Goal: Task Accomplishment & Management: Manage account settings

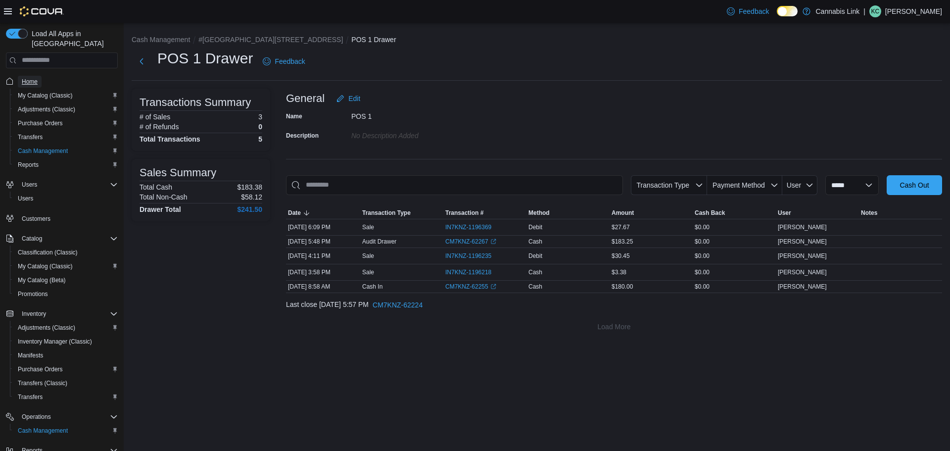
drag, startPoint x: 0, startPoint y: 0, endPoint x: 24, endPoint y: 68, distance: 71.8
click at [24, 78] on span "Home" at bounding box center [30, 82] width 16 height 8
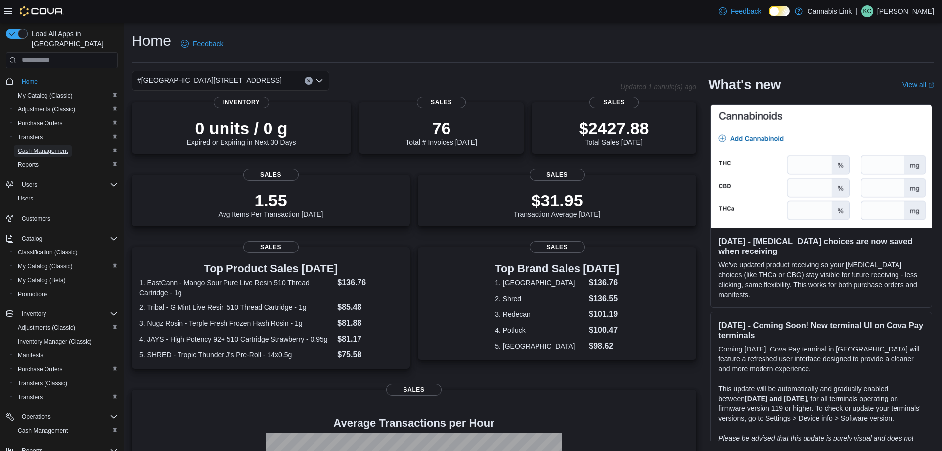
click at [57, 147] on span "Cash Management" at bounding box center [43, 151] width 50 height 8
click at [57, 158] on div "Reports" at bounding box center [66, 165] width 112 height 14
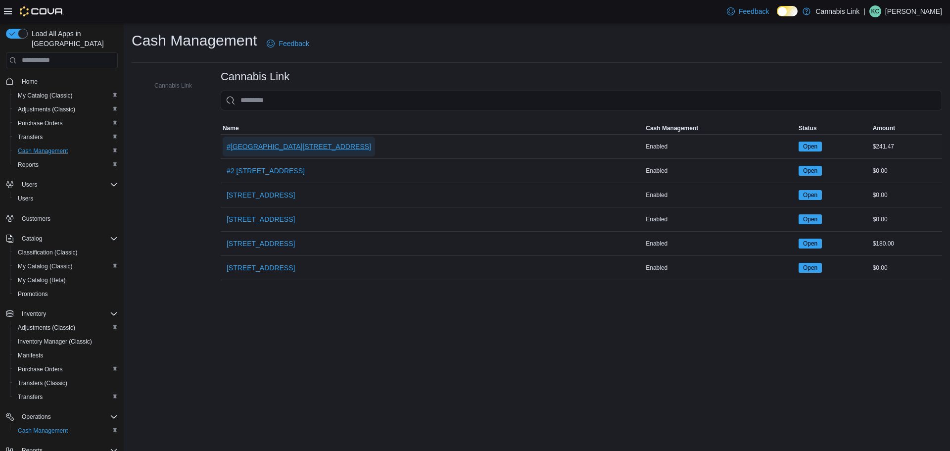
click at [308, 138] on span "#[GEOGRAPHIC_DATA][STREET_ADDRESS]" at bounding box center [299, 147] width 144 height 20
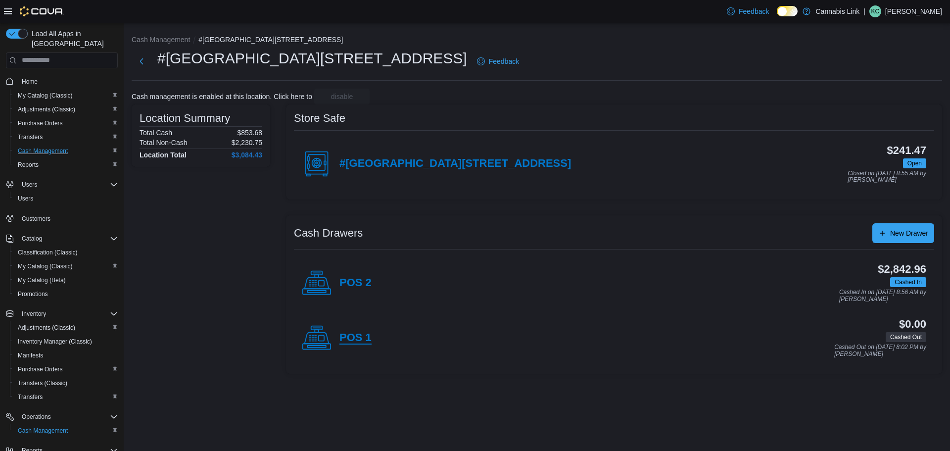
click at [367, 331] on h4 "POS 1" at bounding box center [355, 337] width 32 height 13
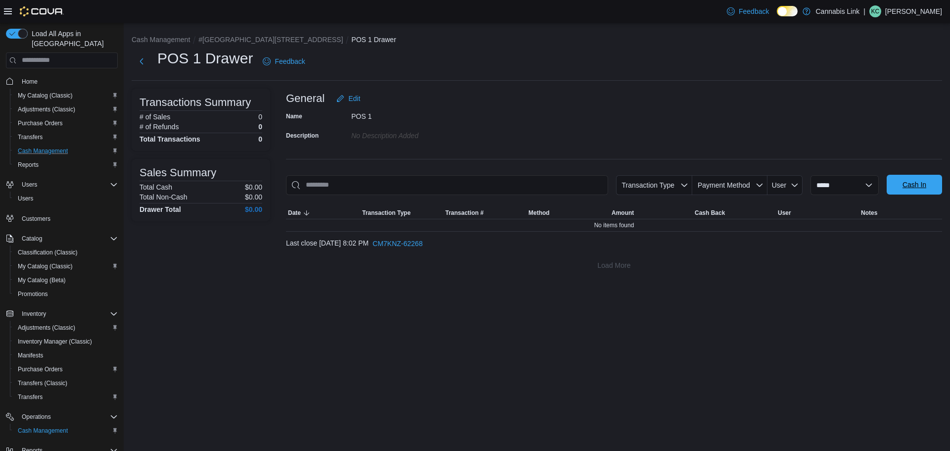
click at [929, 187] on span "Cash In" at bounding box center [914, 185] width 44 height 20
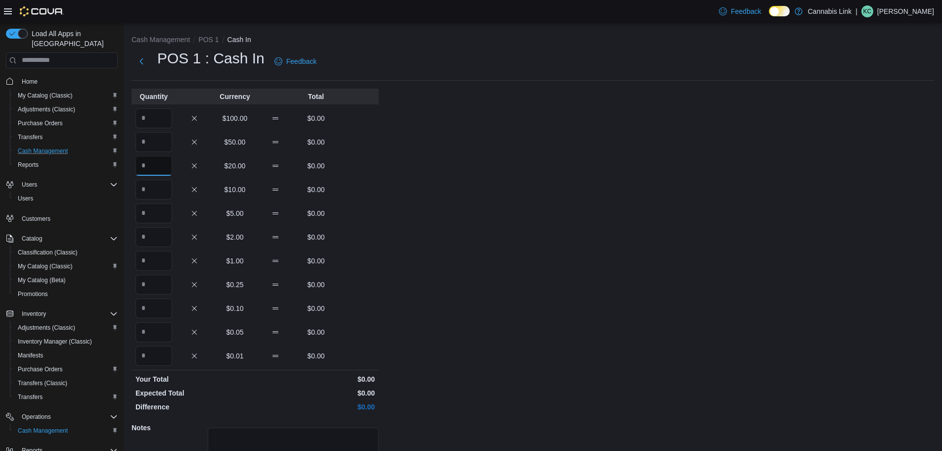
click at [155, 172] on input "Quantity" at bounding box center [154, 166] width 37 height 20
type input "*"
click at [155, 208] on input "Quantity" at bounding box center [154, 213] width 37 height 20
type input "**"
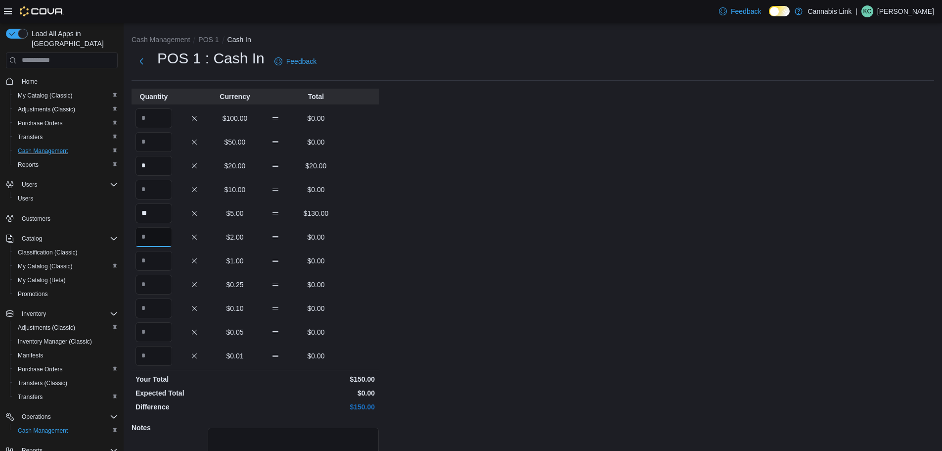
click at [157, 239] on input "Quantity" at bounding box center [154, 237] width 37 height 20
type input "*"
click at [157, 266] on input "Quantity" at bounding box center [154, 261] width 37 height 20
type input "**"
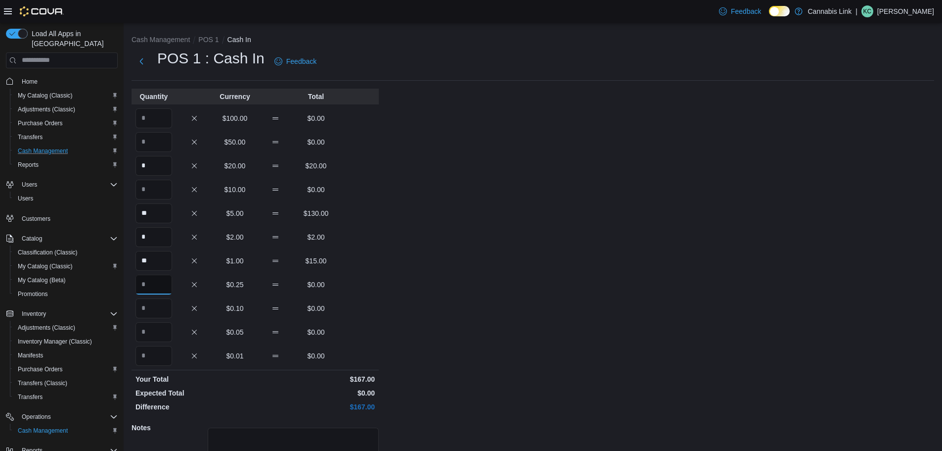
click at [159, 283] on input "Quantity" at bounding box center [154, 285] width 37 height 20
type input "**"
click at [152, 314] on input "Quantity" at bounding box center [154, 308] width 37 height 20
type input "**"
click at [149, 330] on input "Quantity" at bounding box center [154, 332] width 37 height 20
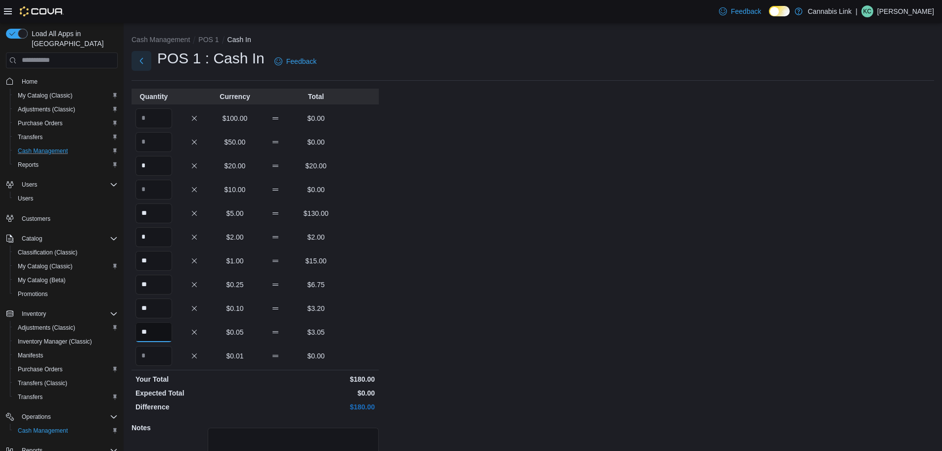
type input "**"
click at [140, 66] on button "Next" at bounding box center [142, 61] width 20 height 20
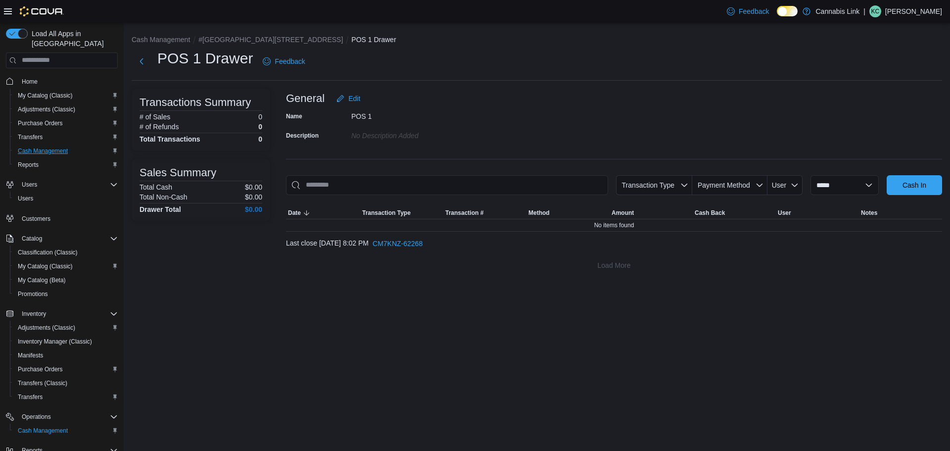
click at [45, 76] on span "Home" at bounding box center [68, 81] width 100 height 12
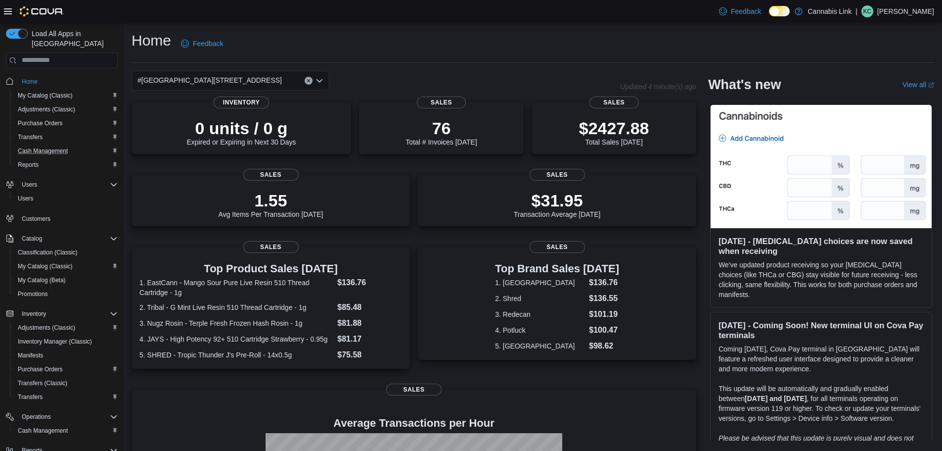
click at [255, 87] on div "#[GEOGRAPHIC_DATA][STREET_ADDRESS]" at bounding box center [231, 81] width 198 height 20
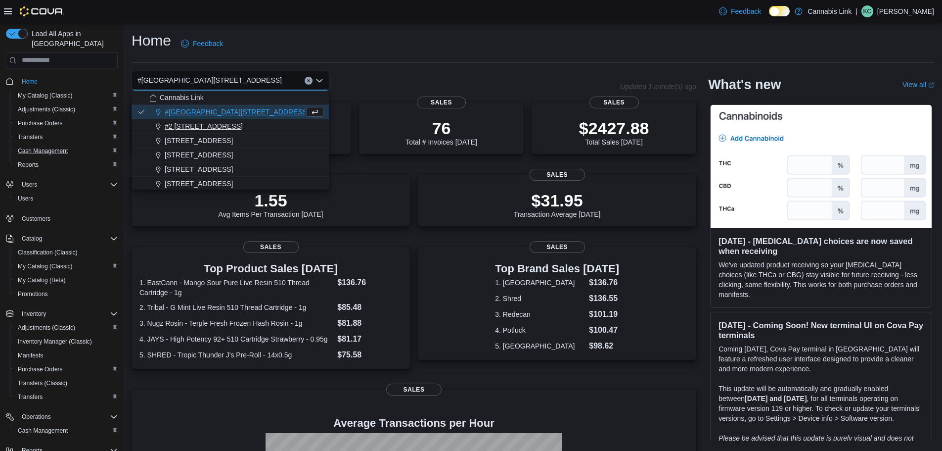
click at [224, 126] on span "#2 [STREET_ADDRESS]" at bounding box center [204, 126] width 78 height 10
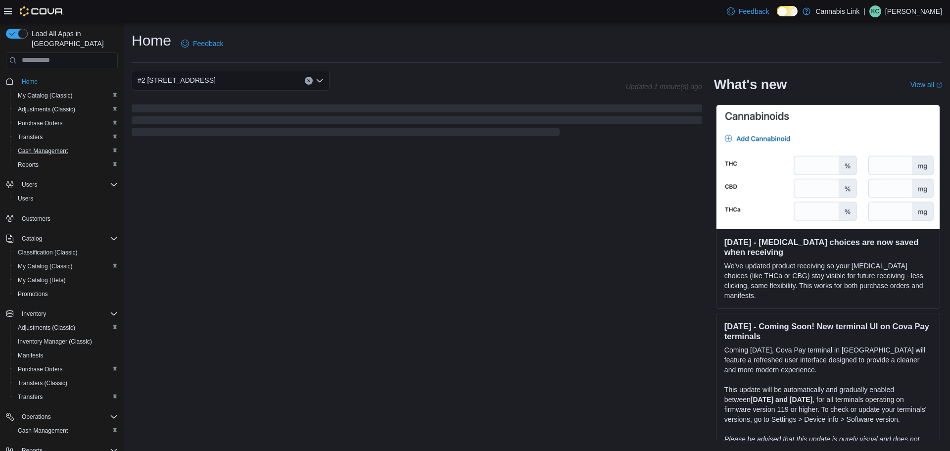
click at [255, 81] on div "#2 [STREET_ADDRESS] Combo box. Selected. #2 [STREET_ADDRESS] Press Backspace to…" at bounding box center [231, 81] width 198 height 20
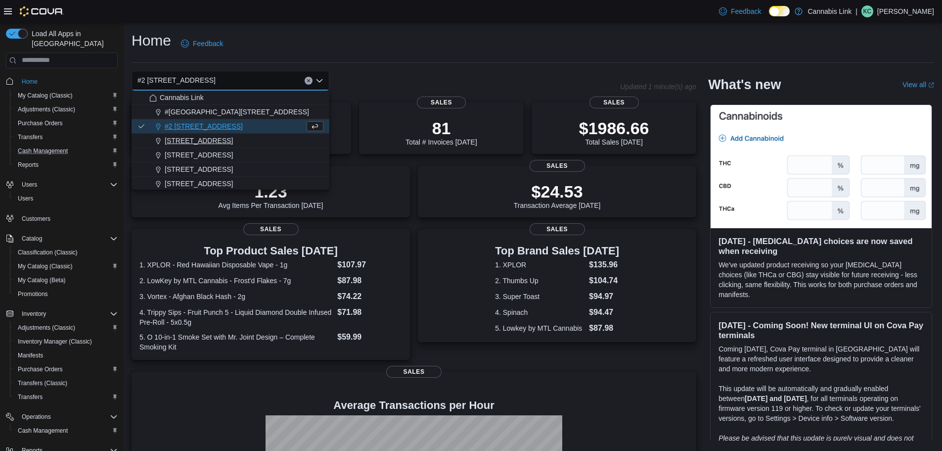
click at [233, 139] on span "[STREET_ADDRESS]" at bounding box center [199, 141] width 68 height 10
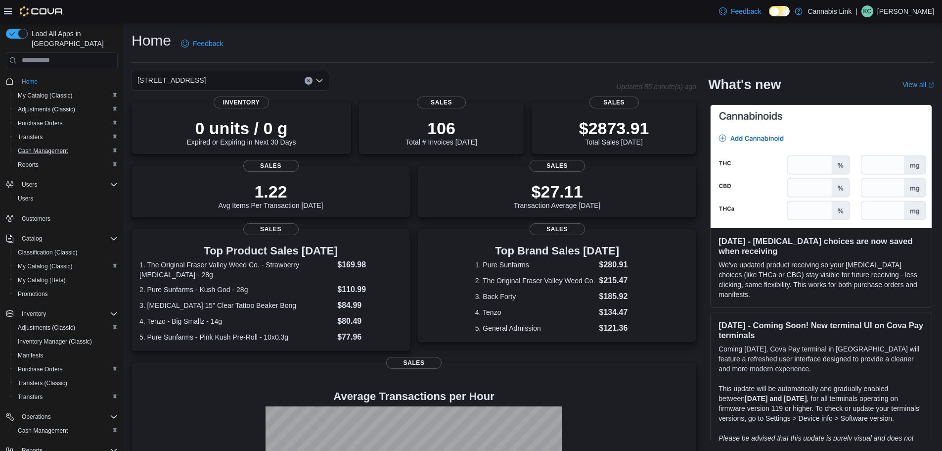
click at [243, 80] on div "[STREET_ADDRESS] Selected. [STREET_ADDRESS]. Press Backspace to delete [STREET_…" at bounding box center [231, 81] width 198 height 20
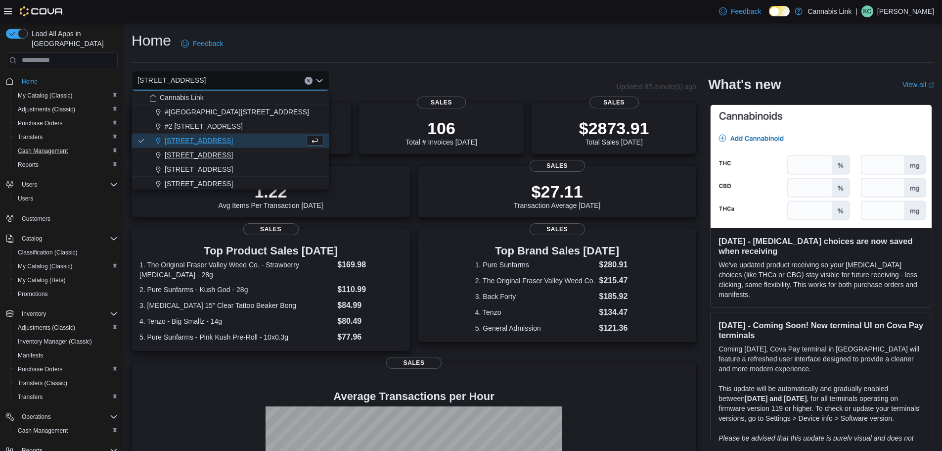
click at [220, 152] on span "[STREET_ADDRESS]" at bounding box center [199, 155] width 68 height 10
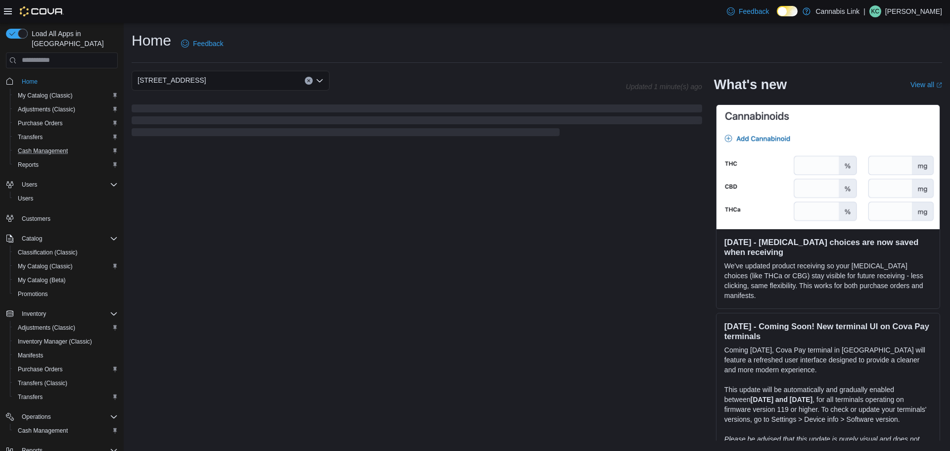
click at [241, 83] on div "[STREET_ADDRESS] Selected. [STREET_ADDRESS] Press Backspace to delete [STREET_A…" at bounding box center [231, 81] width 198 height 20
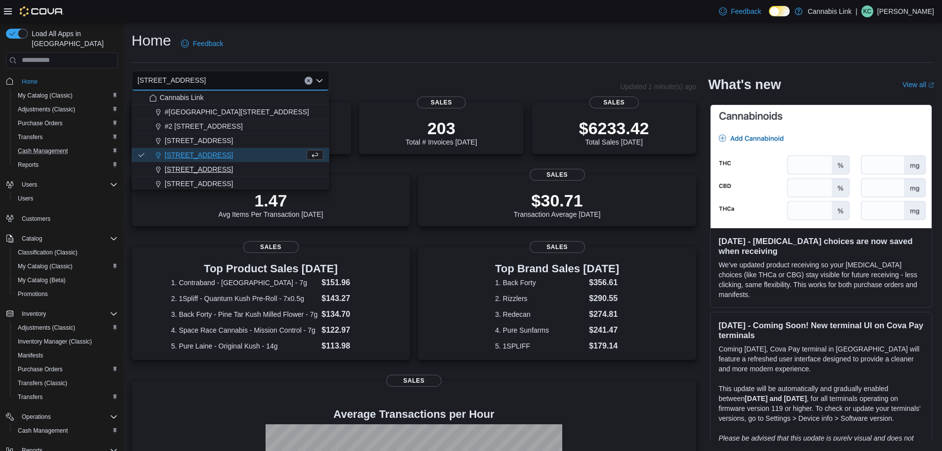
click at [222, 170] on span "[STREET_ADDRESS]" at bounding box center [199, 169] width 68 height 10
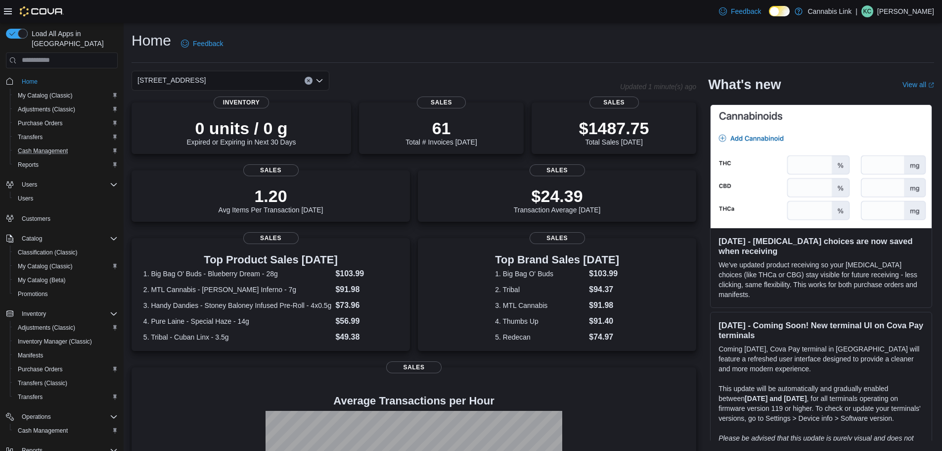
click at [260, 86] on div "[STREET_ADDRESS] Selected. [STREET_ADDRESS]. Press Backspace to delete [STREET_…" at bounding box center [231, 81] width 198 height 20
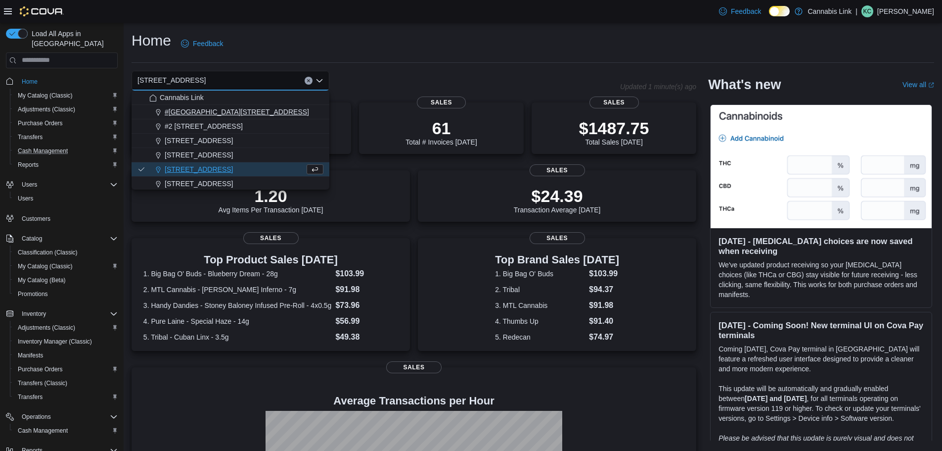
click at [239, 116] on span "#[GEOGRAPHIC_DATA][STREET_ADDRESS]" at bounding box center [237, 112] width 144 height 10
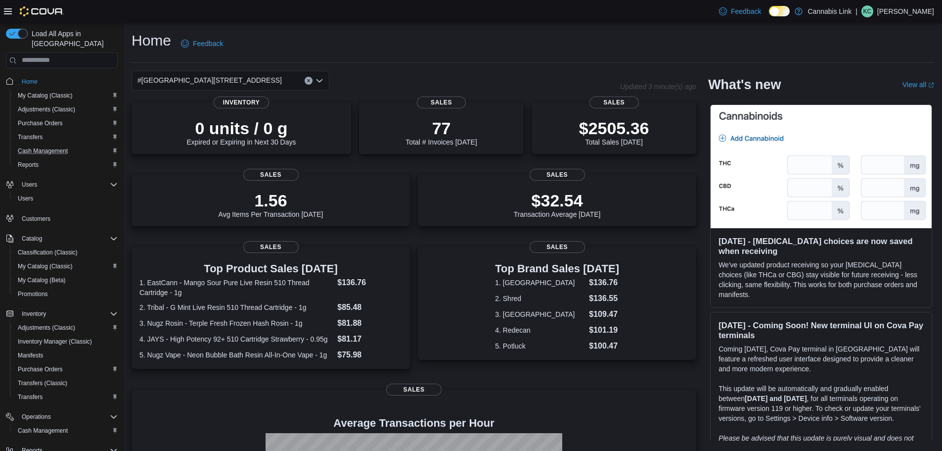
click at [478, 72] on div "#[GEOGRAPHIC_DATA][STREET_ADDRESS]" at bounding box center [376, 81] width 489 height 20
click at [274, 75] on div "#[GEOGRAPHIC_DATA][STREET_ADDRESS]" at bounding box center [231, 81] width 198 height 20
click at [496, 47] on div "Home Feedback" at bounding box center [533, 44] width 803 height 26
click at [253, 82] on div "#[GEOGRAPHIC_DATA][STREET_ADDRESS]" at bounding box center [231, 81] width 198 height 20
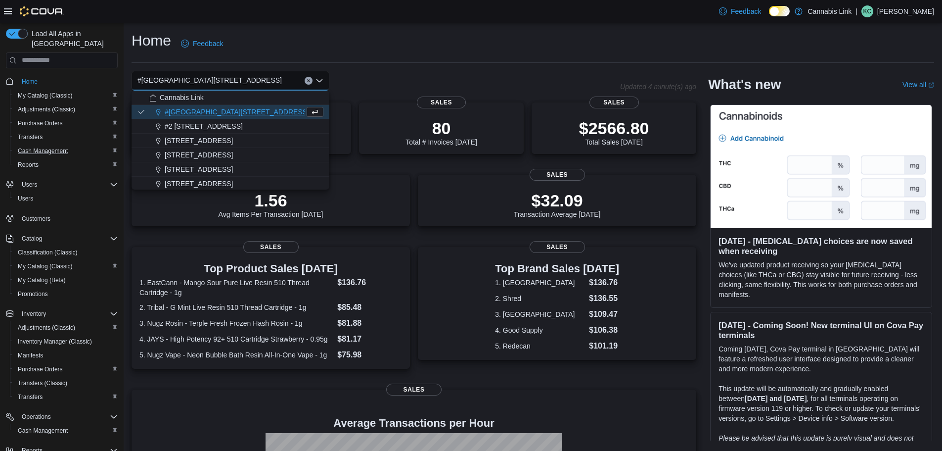
click at [230, 109] on span "#[GEOGRAPHIC_DATA][STREET_ADDRESS]" at bounding box center [237, 112] width 144 height 10
drag, startPoint x: 230, startPoint y: 109, endPoint x: 228, endPoint y: 120, distance: 11.2
click at [233, 121] on div "#2 [STREET_ADDRESS]" at bounding box center [236, 126] width 174 height 10
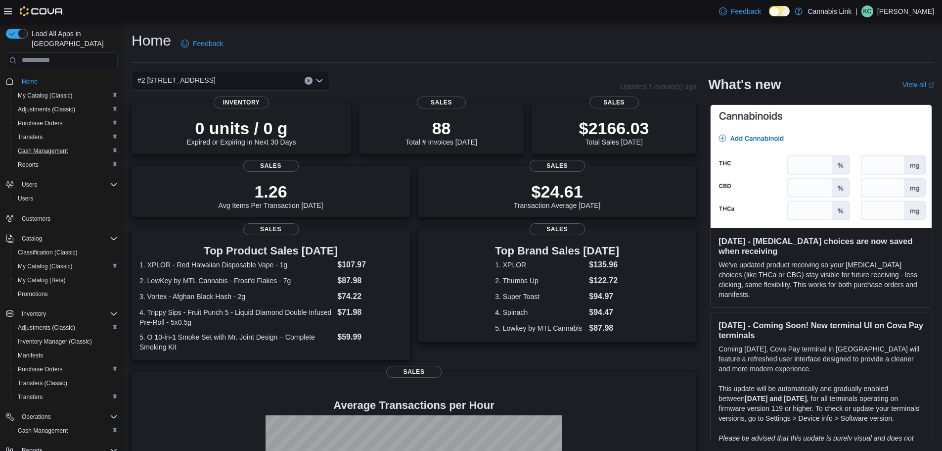
click at [261, 77] on div "#2 [STREET_ADDRESS] Combo box. Selected. #2 [STREET_ADDRESS] Press Backspace to…" at bounding box center [231, 81] width 198 height 20
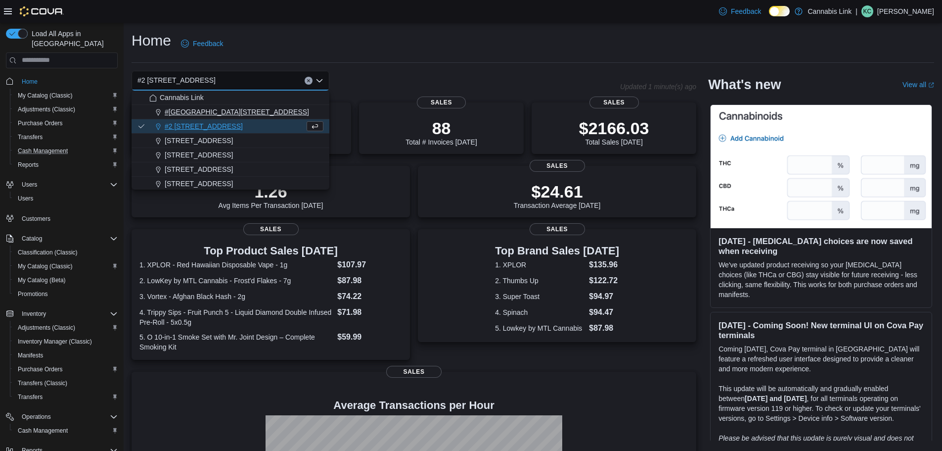
click at [227, 115] on span "#[GEOGRAPHIC_DATA][STREET_ADDRESS]" at bounding box center [237, 112] width 144 height 10
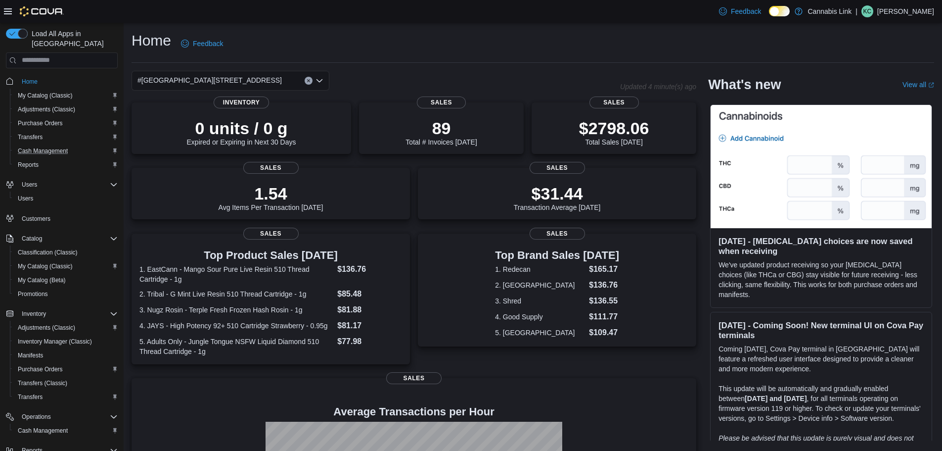
click at [289, 85] on div "#[GEOGRAPHIC_DATA][STREET_ADDRESS]. Selected. [STREET_ADDRESS]. Press Backspace…" at bounding box center [231, 81] width 198 height 20
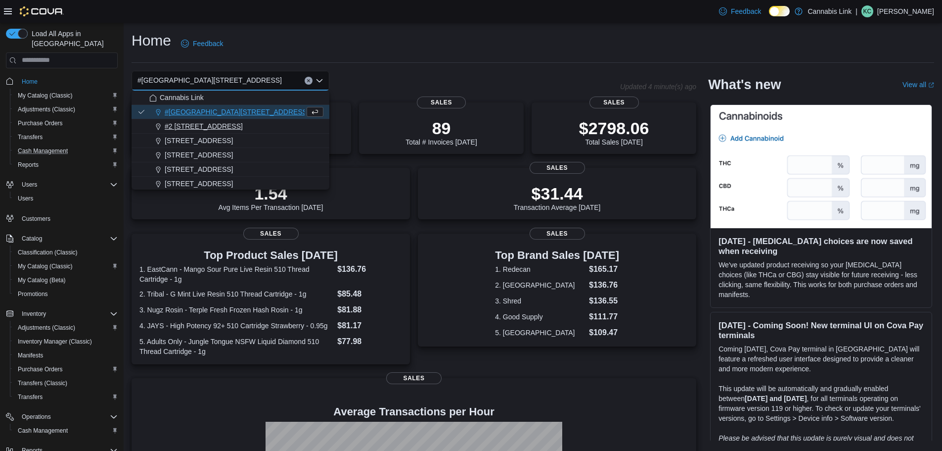
click at [232, 129] on div "#2 [STREET_ADDRESS]" at bounding box center [236, 126] width 174 height 10
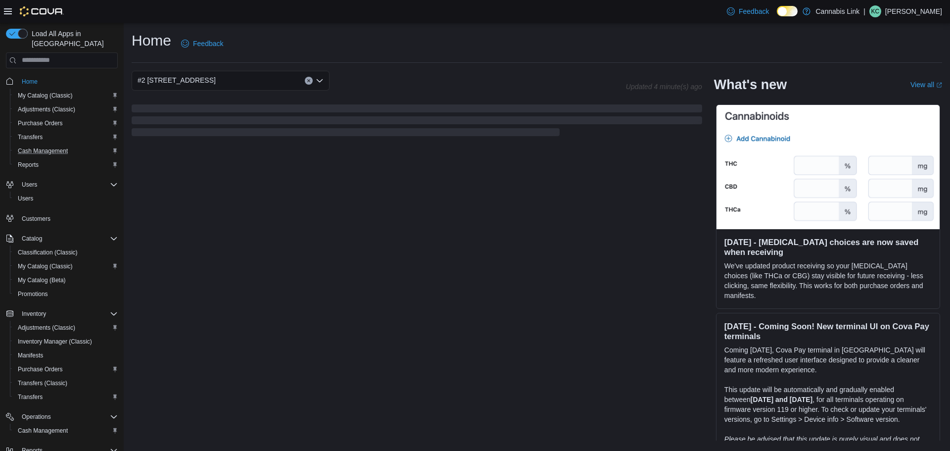
click at [258, 81] on div "#2 [STREET_ADDRESS]" at bounding box center [231, 81] width 198 height 20
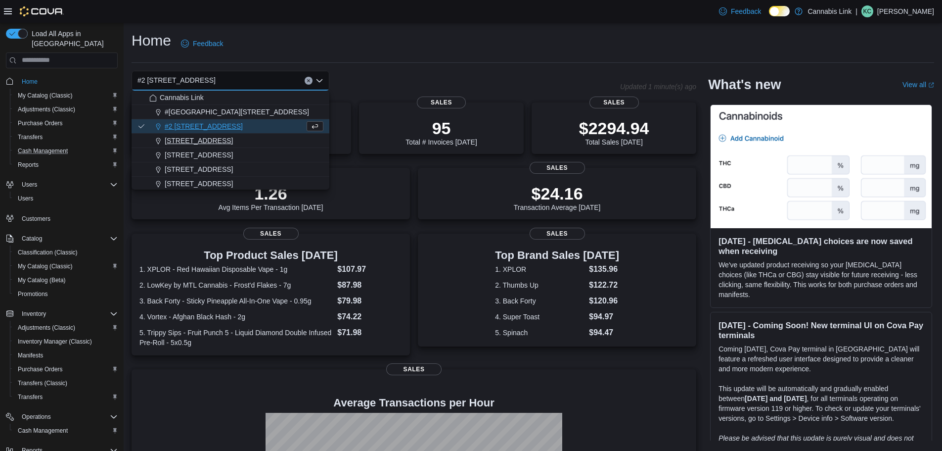
click at [233, 141] on span "[STREET_ADDRESS]" at bounding box center [199, 141] width 68 height 10
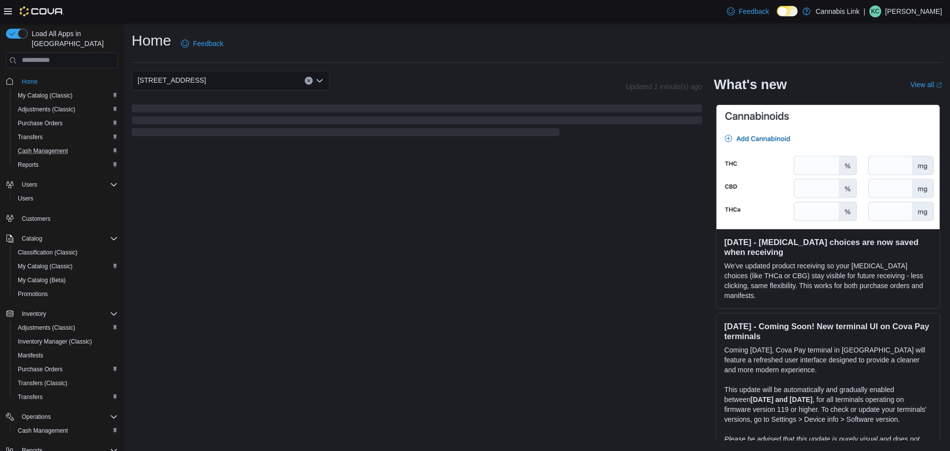
click at [267, 80] on div "[STREET_ADDRESS] Selected. [STREET_ADDRESS]. Press Backspace to delete [STREET_…" at bounding box center [231, 81] width 198 height 20
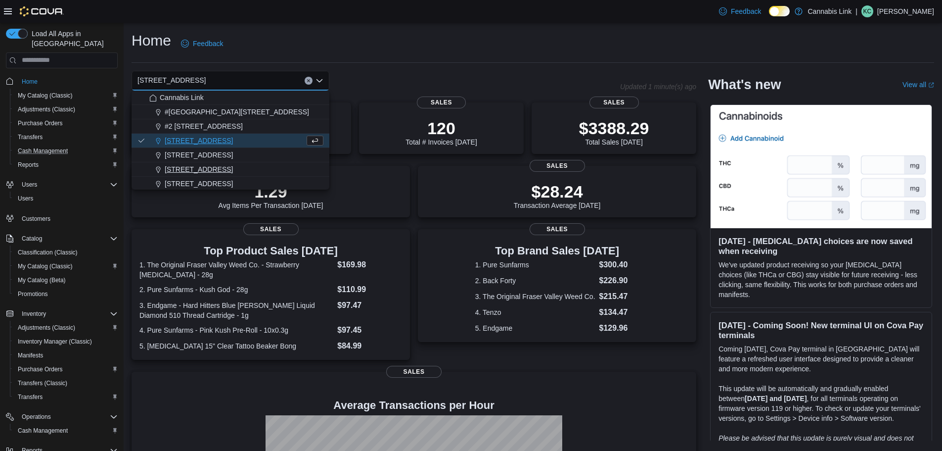
click at [206, 169] on span "[STREET_ADDRESS]" at bounding box center [199, 169] width 68 height 10
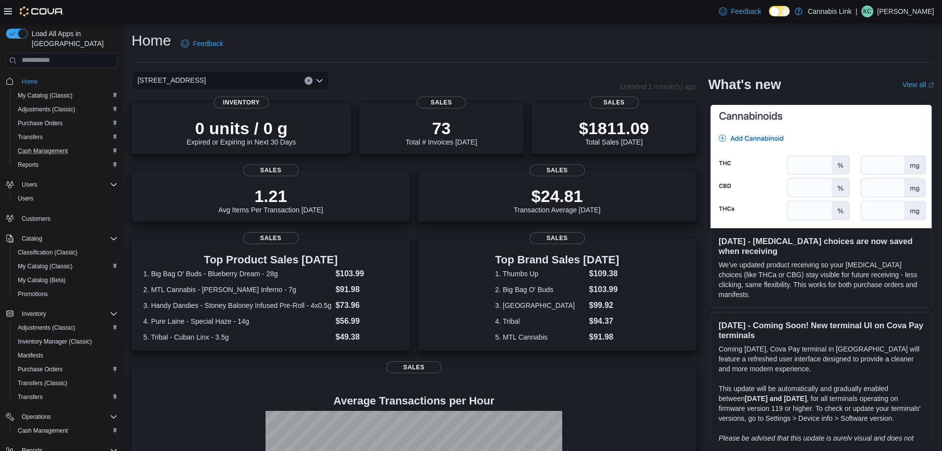
click at [261, 80] on div "[STREET_ADDRESS]" at bounding box center [231, 81] width 198 height 20
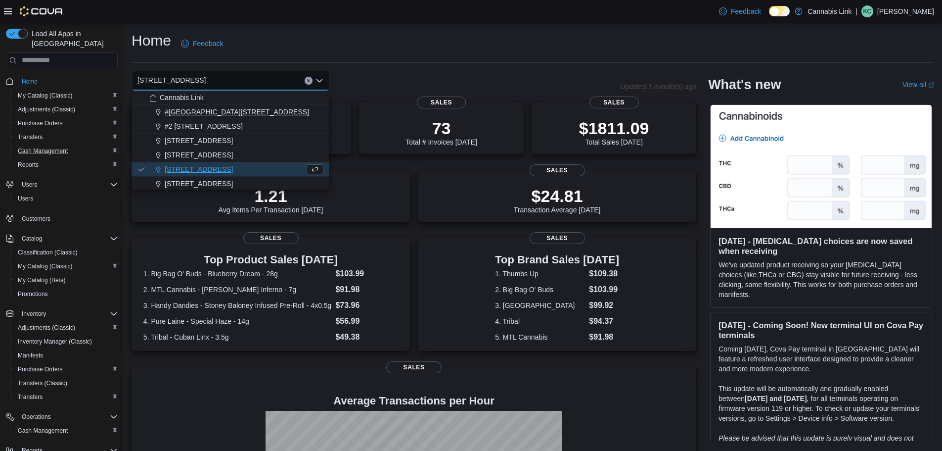
click at [274, 110] on div "#[GEOGRAPHIC_DATA][STREET_ADDRESS]" at bounding box center [236, 112] width 174 height 10
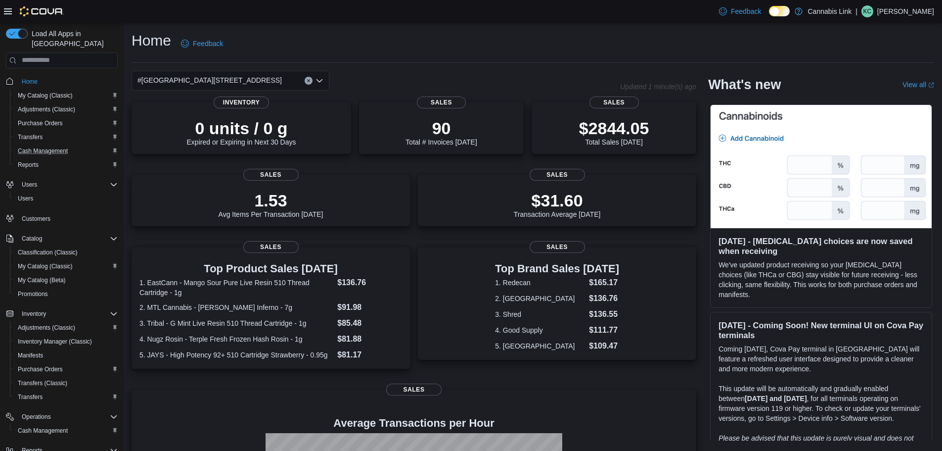
click at [272, 72] on div "#[GEOGRAPHIC_DATA][STREET_ADDRESS]" at bounding box center [231, 81] width 198 height 20
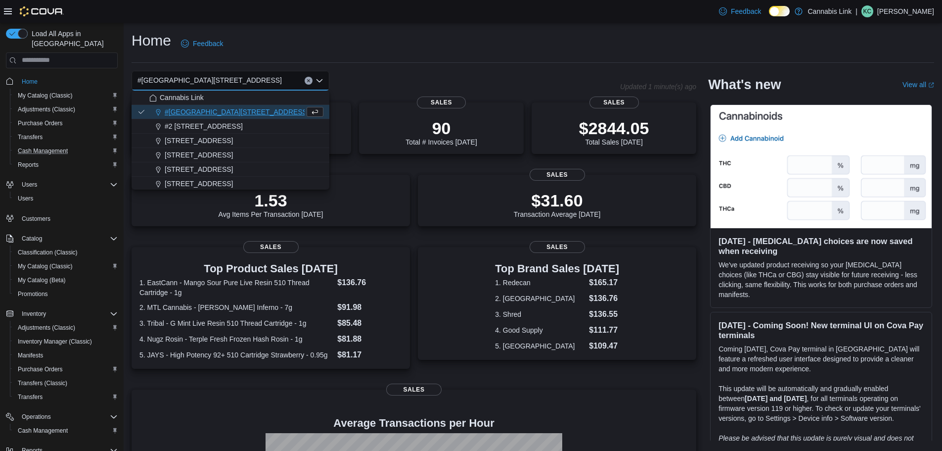
click at [426, 57] on div "Home Feedback" at bounding box center [533, 47] width 803 height 32
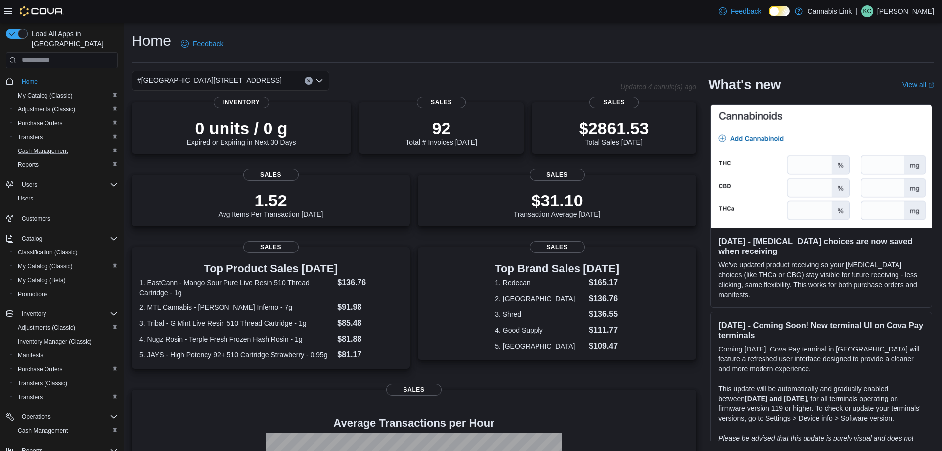
click at [584, 37] on div "Home Feedback" at bounding box center [533, 44] width 803 height 26
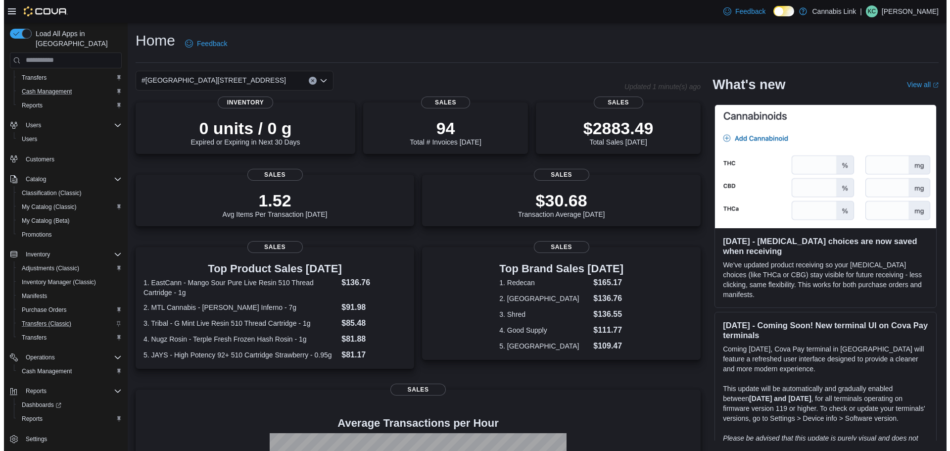
scroll to position [60, 0]
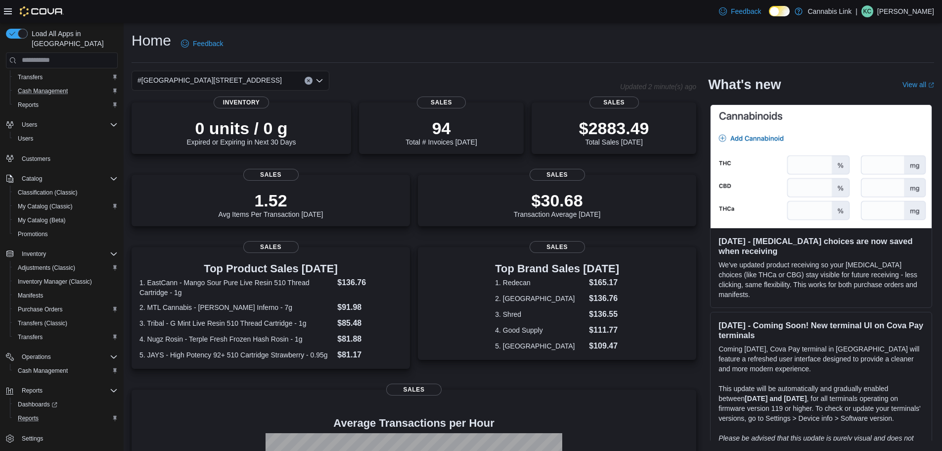
click at [52, 412] on div "Reports" at bounding box center [66, 418] width 104 height 12
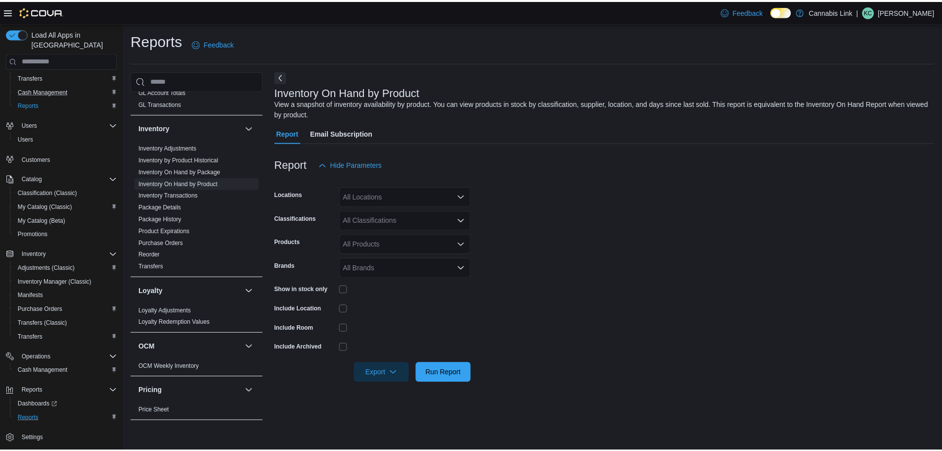
scroll to position [495, 0]
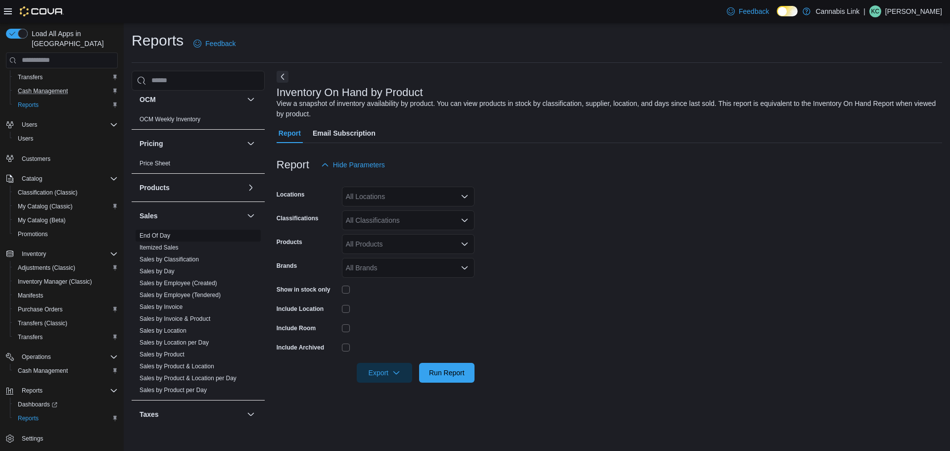
click at [162, 237] on link "End Of Day" at bounding box center [155, 235] width 31 height 7
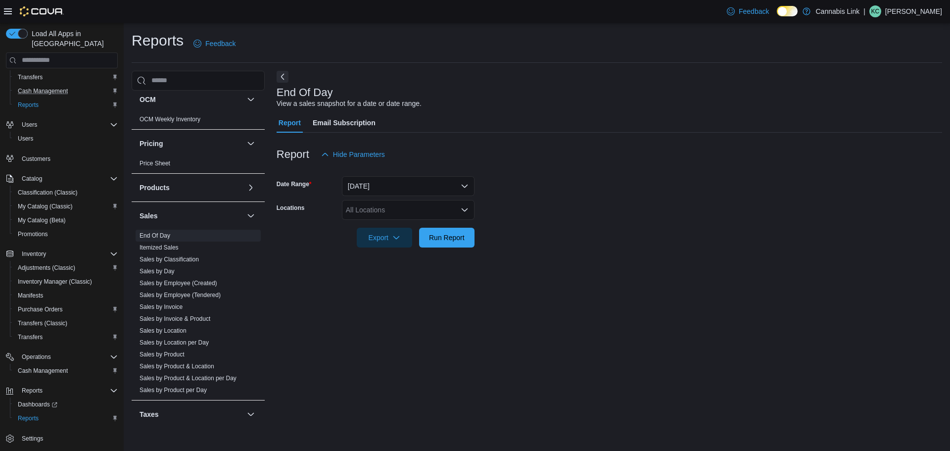
click at [453, 211] on div "All Locations" at bounding box center [408, 210] width 133 height 20
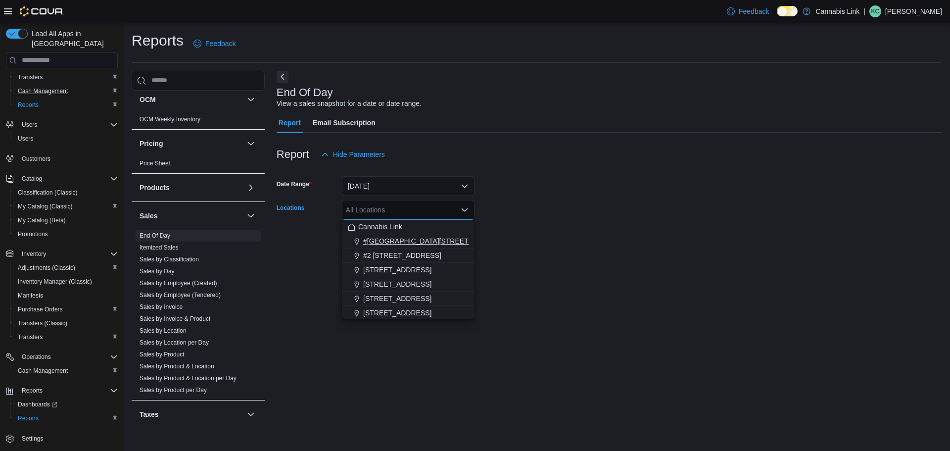
click at [420, 236] on span "#[GEOGRAPHIC_DATA][STREET_ADDRESS]" at bounding box center [435, 241] width 144 height 10
click at [556, 106] on div "End Of Day View a sales snapshot for a date or date range." at bounding box center [607, 98] width 660 height 22
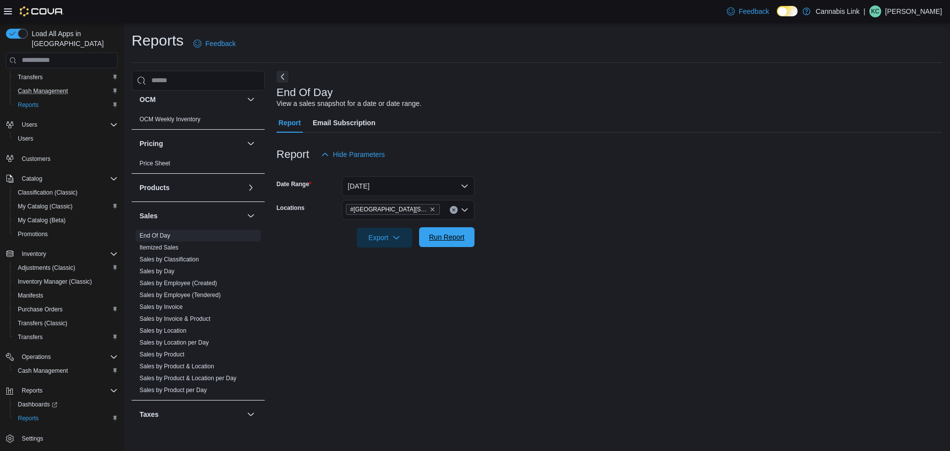
click at [461, 227] on form "Date Range [DATE] Locations #1 [STREET_ADDRESS] Export Run Report" at bounding box center [609, 205] width 665 height 83
click at [449, 239] on span "Run Report" at bounding box center [447, 237] width 36 height 10
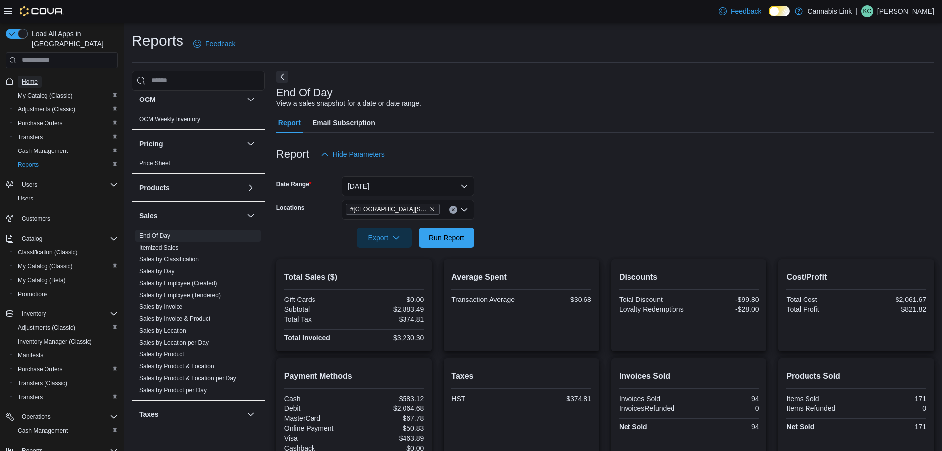
click at [39, 76] on link "Home" at bounding box center [30, 82] width 24 height 12
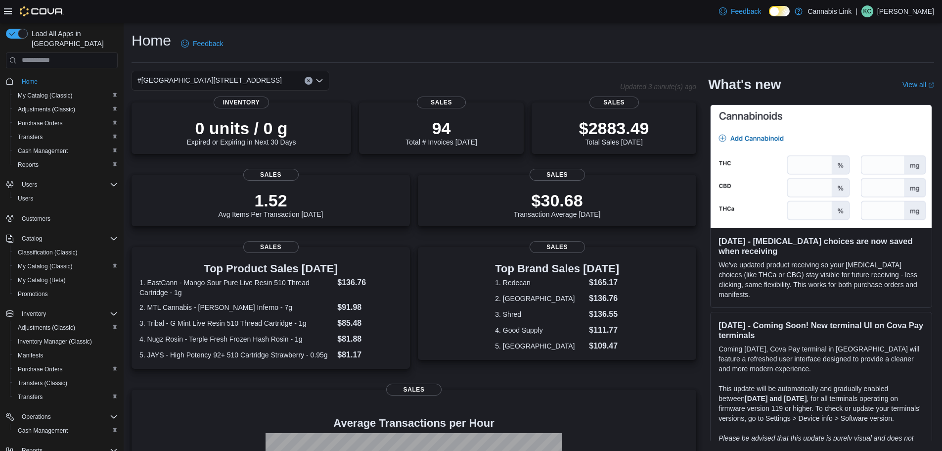
click at [267, 81] on div "#[GEOGRAPHIC_DATA][STREET_ADDRESS]" at bounding box center [231, 81] width 198 height 20
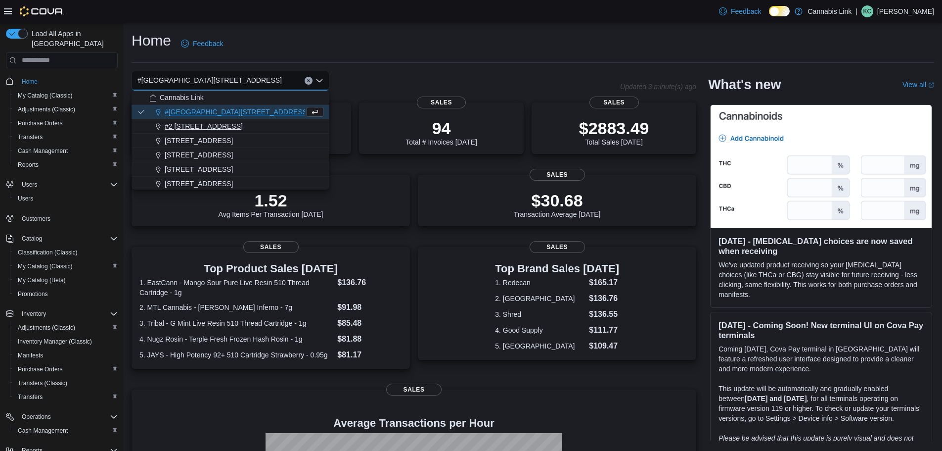
click at [233, 125] on div "#2 [STREET_ADDRESS]" at bounding box center [236, 126] width 174 height 10
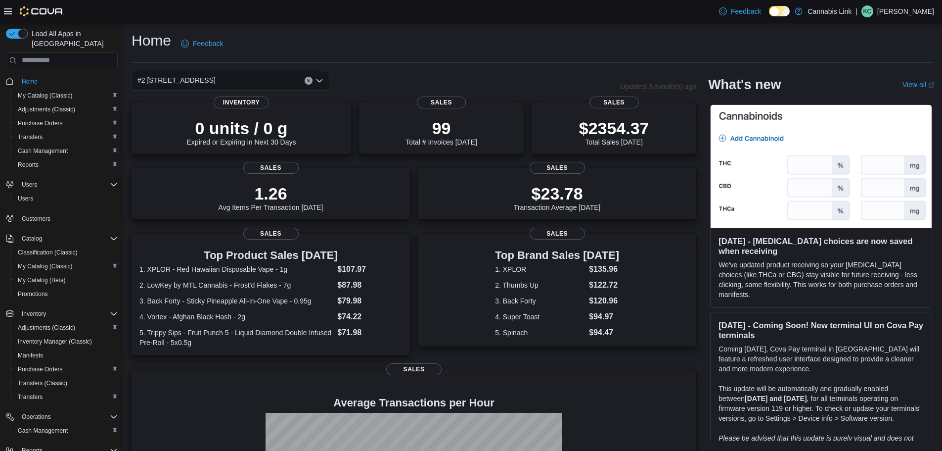
click at [258, 78] on div "#2 [STREET_ADDRESS]" at bounding box center [231, 81] width 198 height 20
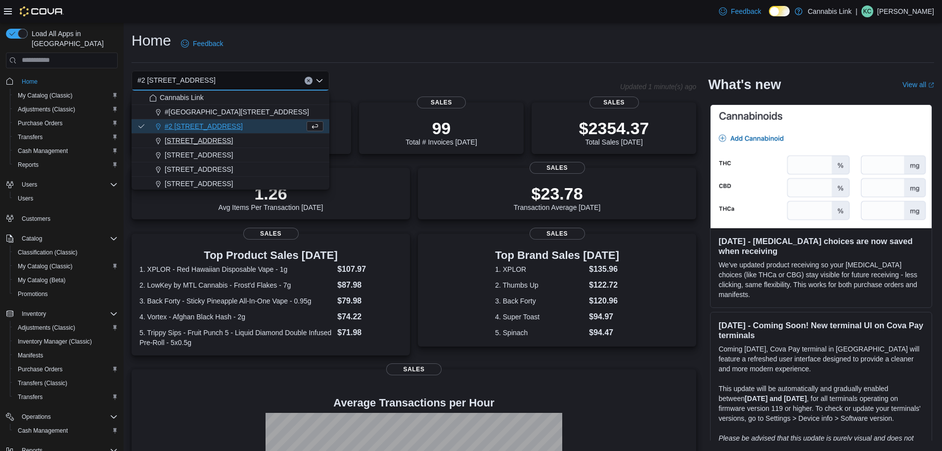
click at [233, 145] on span "[STREET_ADDRESS]" at bounding box center [199, 141] width 68 height 10
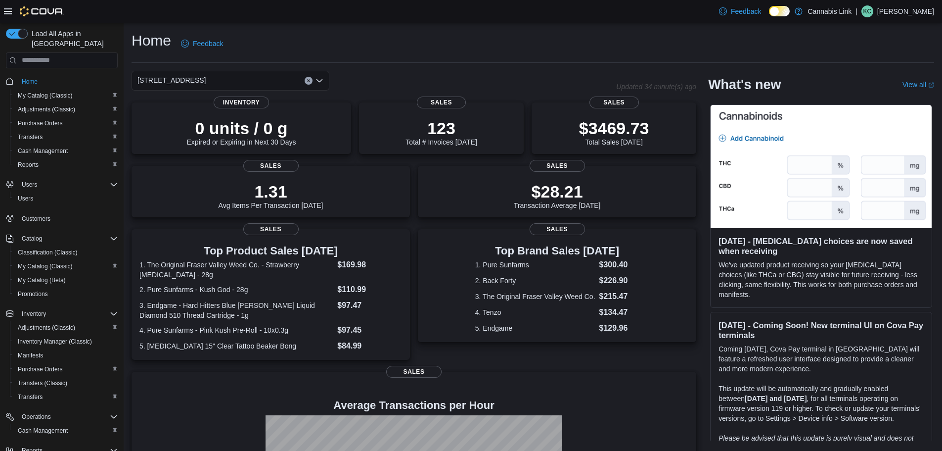
click at [269, 82] on div "[STREET_ADDRESS] Selected. [STREET_ADDRESS]. Press Backspace to delete [STREET_…" at bounding box center [231, 81] width 198 height 20
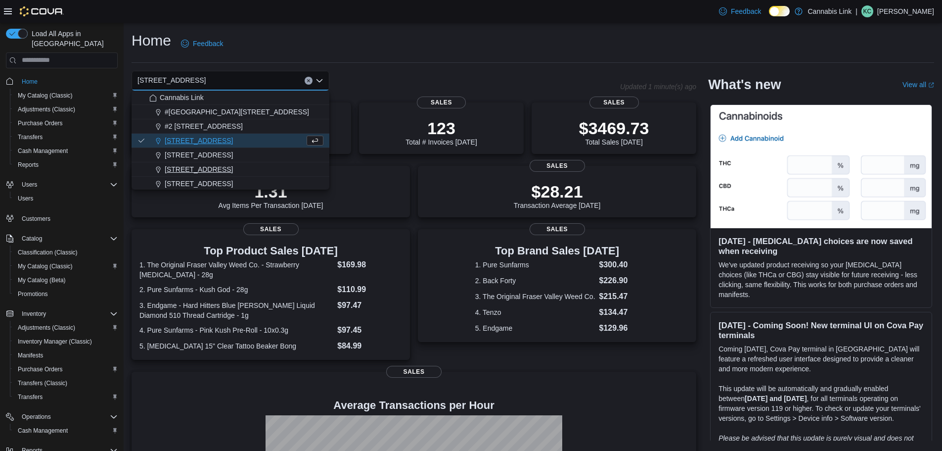
click at [241, 165] on div "[STREET_ADDRESS]" at bounding box center [236, 169] width 174 height 10
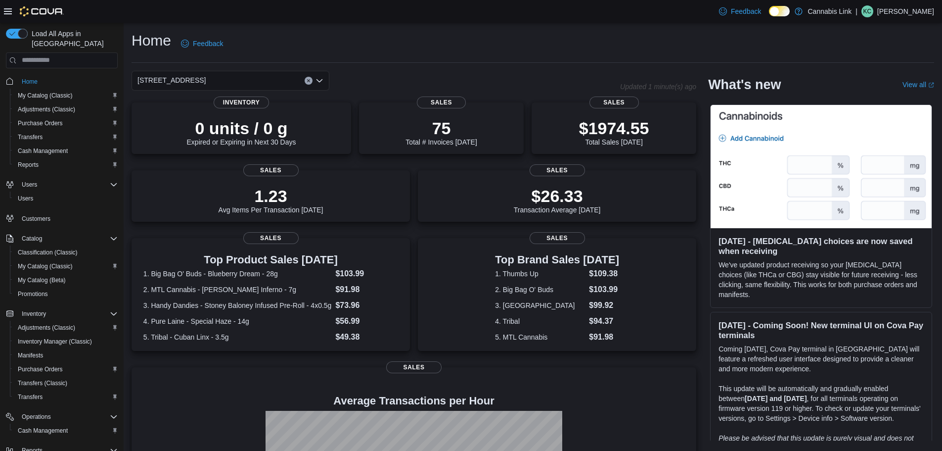
click at [281, 82] on div "[STREET_ADDRESS] Selected. [STREET_ADDRESS]. Press Backspace to delete [STREET_…" at bounding box center [231, 81] width 198 height 20
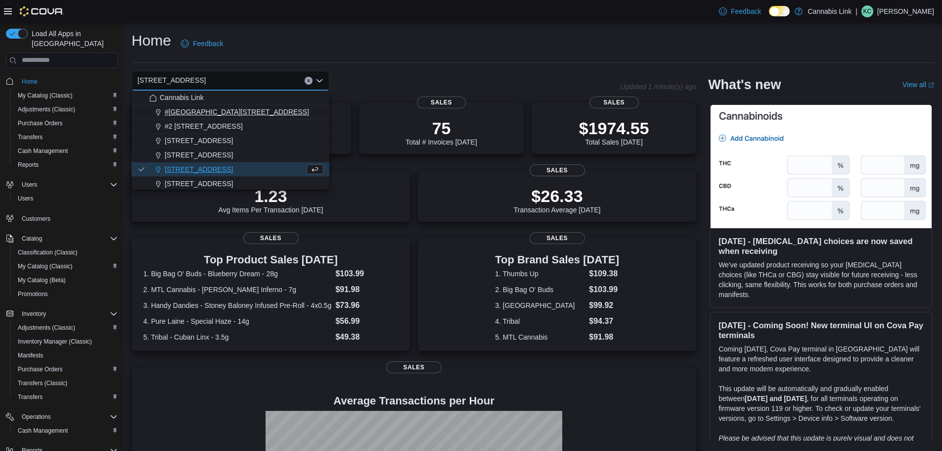
click at [242, 107] on span "#[GEOGRAPHIC_DATA][STREET_ADDRESS]" at bounding box center [237, 112] width 144 height 10
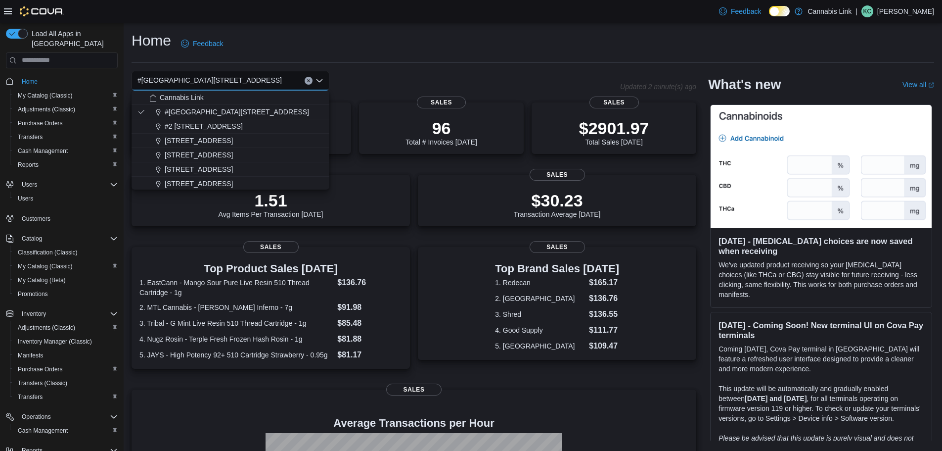
click at [543, 88] on div "#[GEOGRAPHIC_DATA][STREET_ADDRESS]. Selected. [STREET_ADDRESS]. Press Backspace…" at bounding box center [376, 81] width 489 height 20
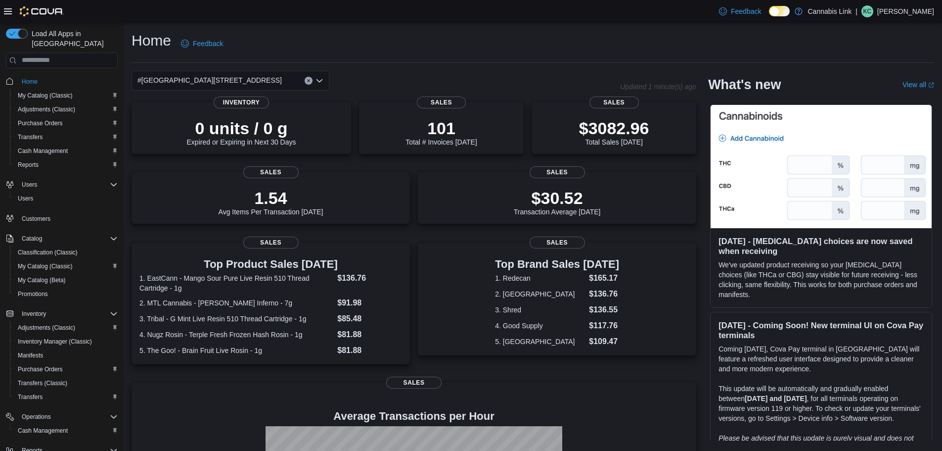
click at [272, 81] on div "#[GEOGRAPHIC_DATA][STREET_ADDRESS]" at bounding box center [231, 81] width 198 height 20
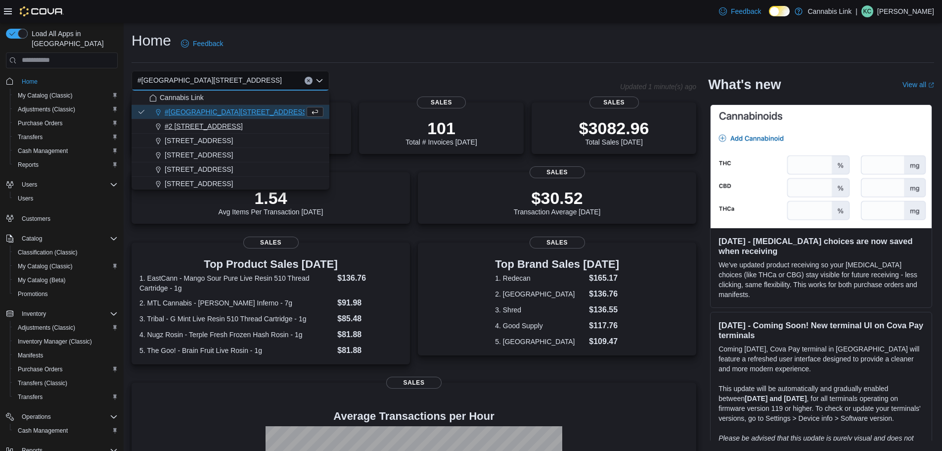
click at [240, 122] on div "#2 [STREET_ADDRESS]" at bounding box center [236, 126] width 174 height 10
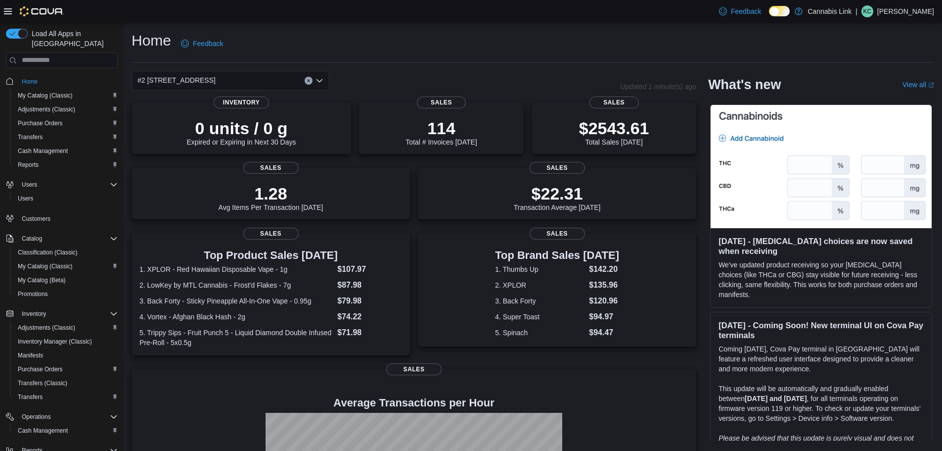
click at [254, 78] on div "#2 [STREET_ADDRESS]" at bounding box center [231, 81] width 198 height 20
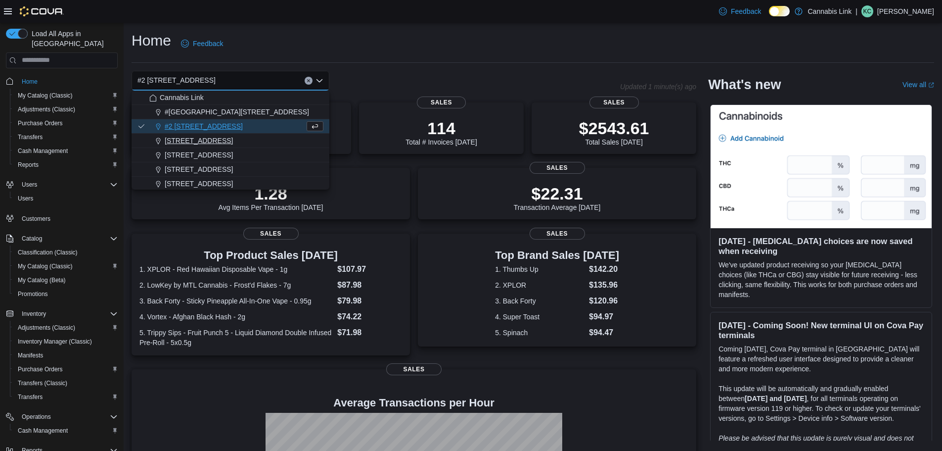
click at [260, 139] on div "[STREET_ADDRESS]" at bounding box center [236, 141] width 174 height 10
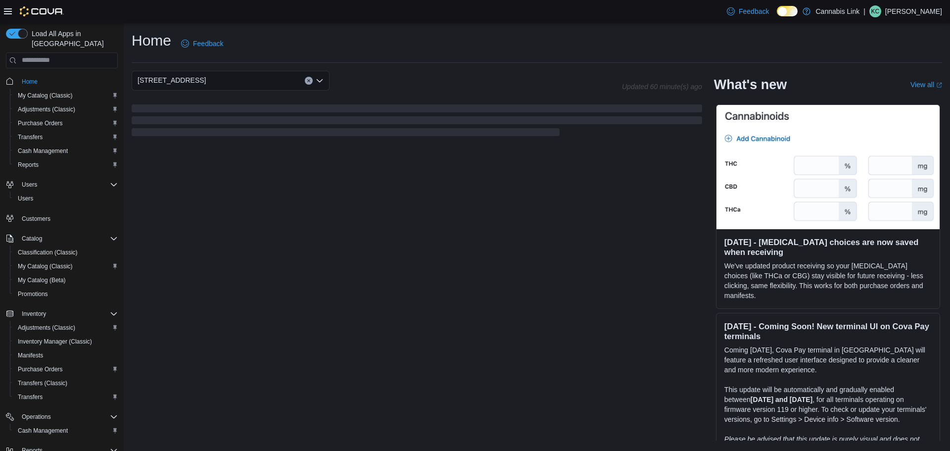
click at [242, 79] on div "[STREET_ADDRESS]" at bounding box center [231, 81] width 198 height 20
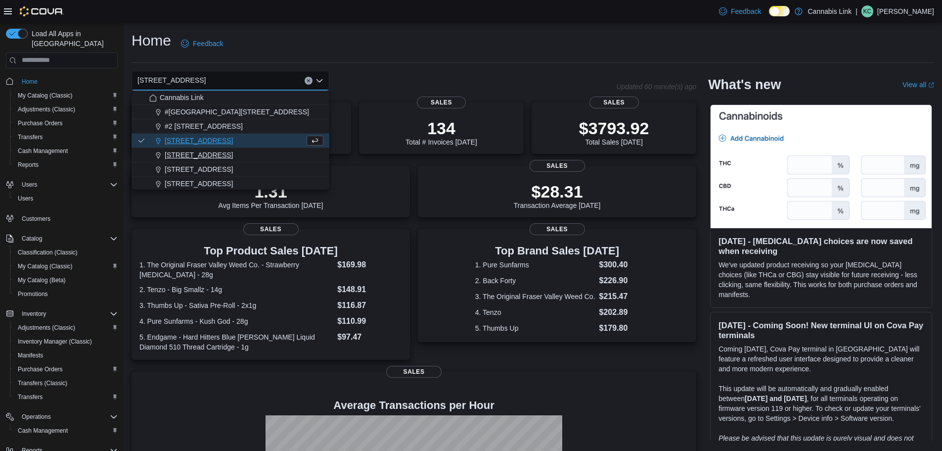
click at [219, 159] on span "[STREET_ADDRESS]" at bounding box center [199, 155] width 68 height 10
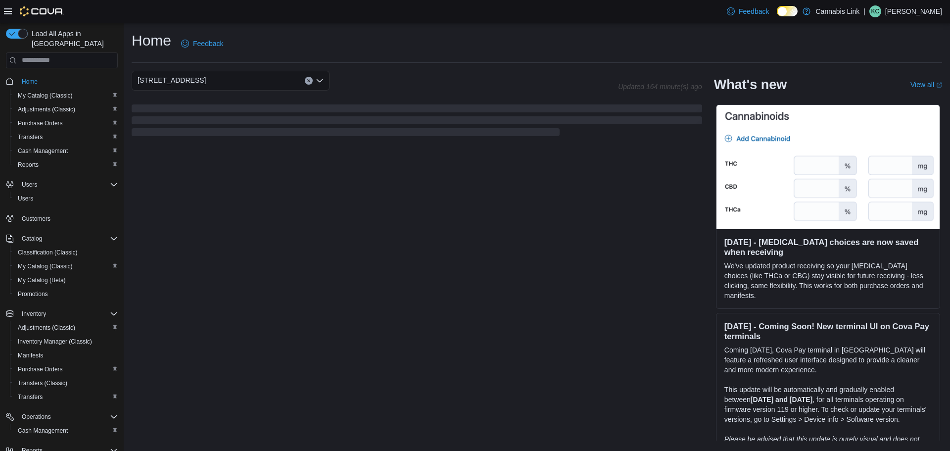
click at [258, 85] on div "[STREET_ADDRESS] Selected. [STREET_ADDRESS] Press Backspace to delete [STREET_A…" at bounding box center [231, 81] width 198 height 20
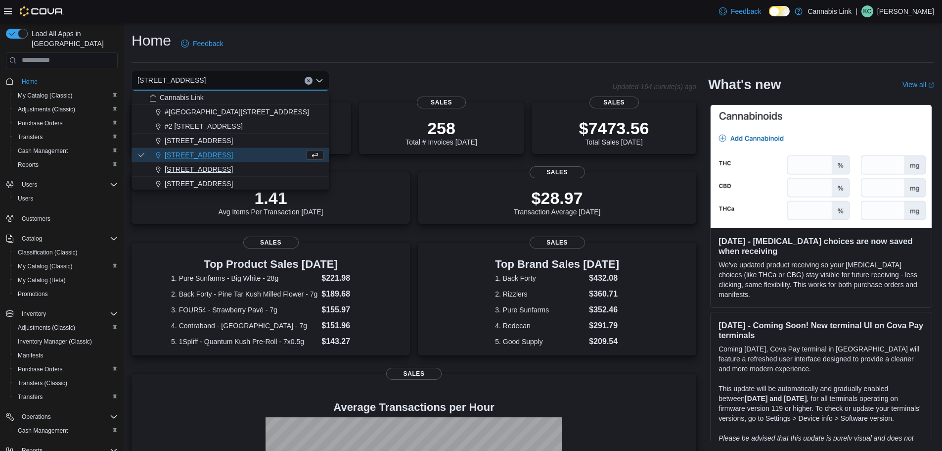
click at [230, 170] on span "[STREET_ADDRESS]" at bounding box center [199, 169] width 68 height 10
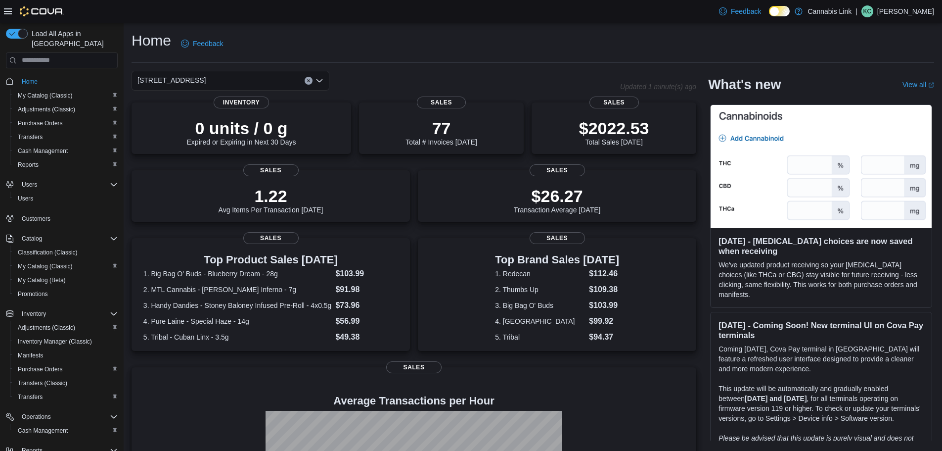
click at [241, 79] on div "[STREET_ADDRESS]" at bounding box center [231, 81] width 198 height 20
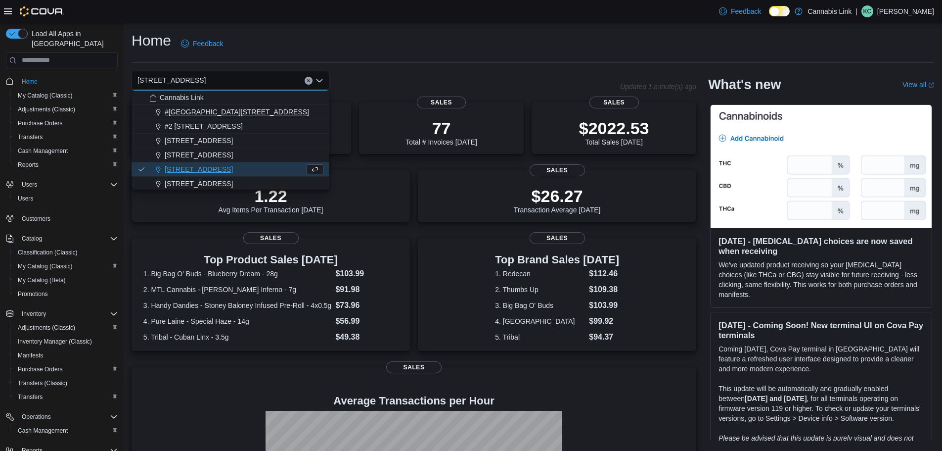
click at [217, 117] on button "#[GEOGRAPHIC_DATA][STREET_ADDRESS]" at bounding box center [231, 112] width 198 height 14
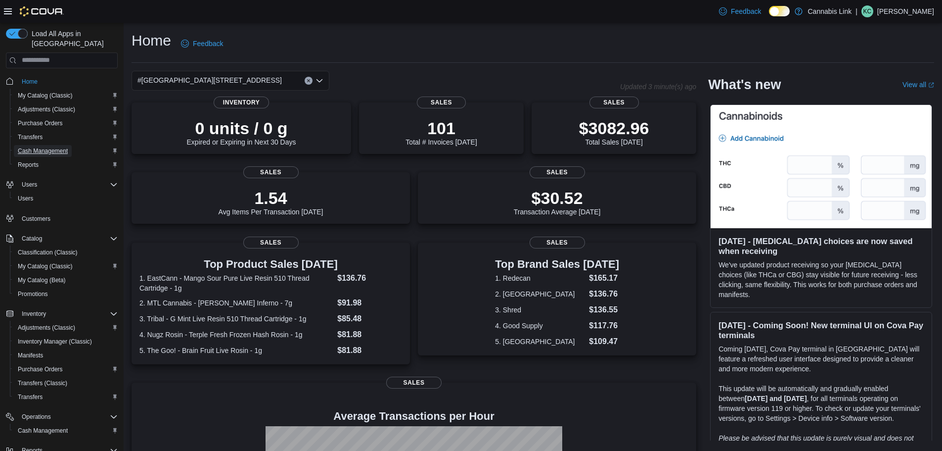
click at [44, 147] on span "Cash Management" at bounding box center [43, 151] width 50 height 8
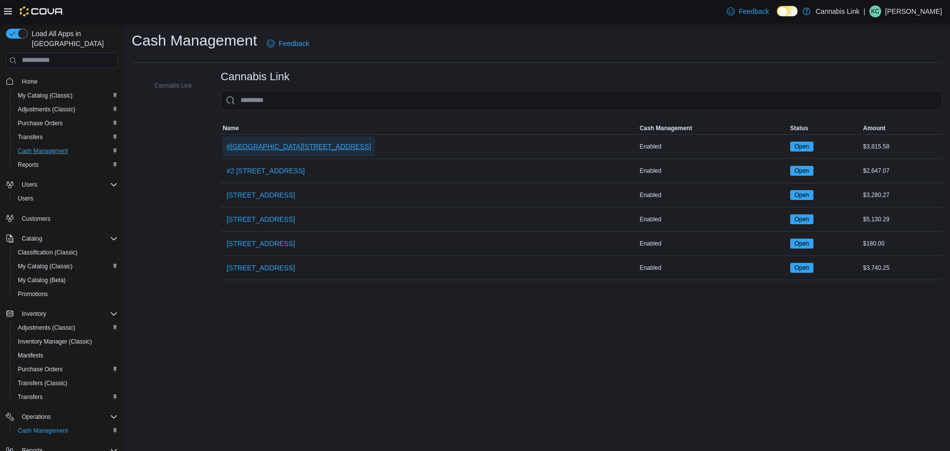
click at [303, 143] on span "#[GEOGRAPHIC_DATA][STREET_ADDRESS]" at bounding box center [299, 146] width 144 height 10
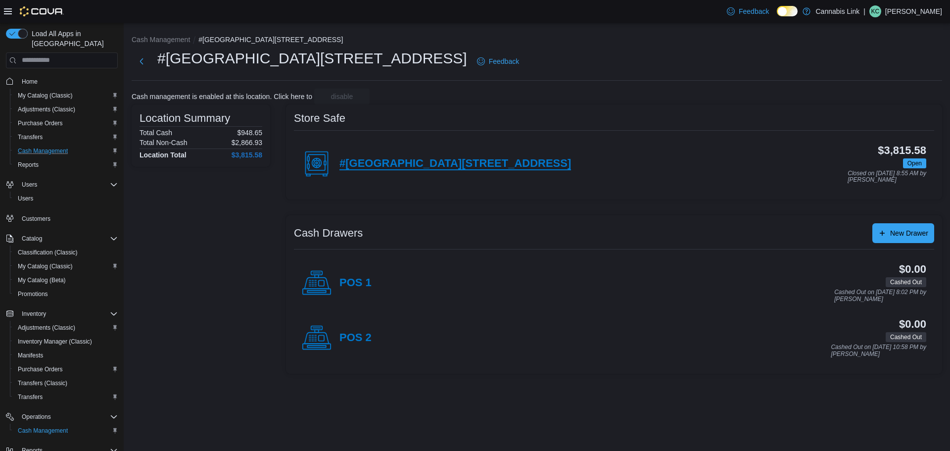
click at [439, 163] on h4 "#[GEOGRAPHIC_DATA][STREET_ADDRESS]" at bounding box center [455, 163] width 232 height 13
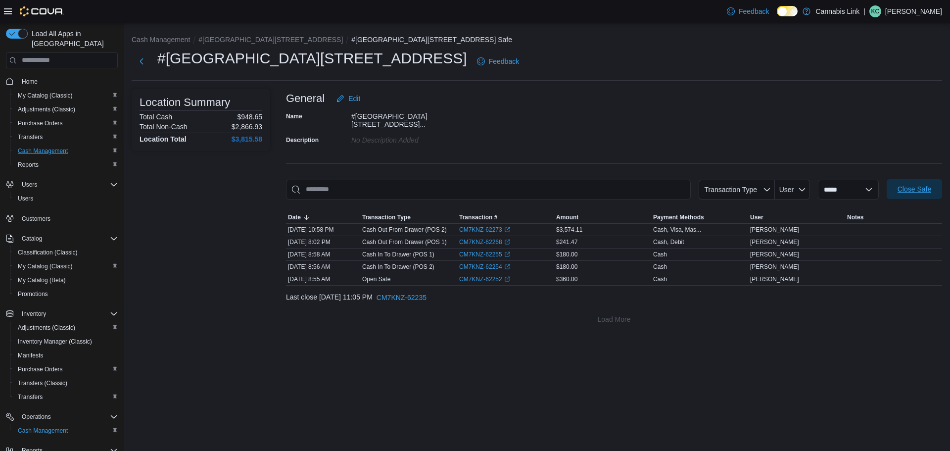
click at [916, 184] on span "Close Safe" at bounding box center [914, 189] width 34 height 10
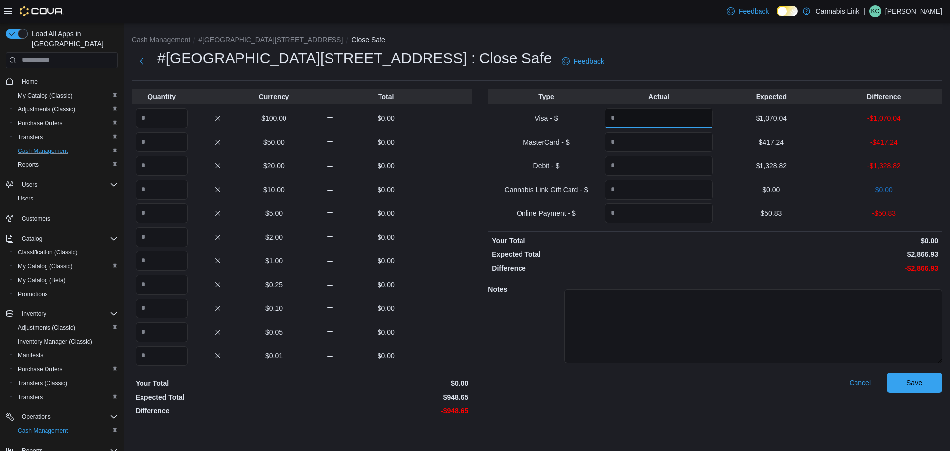
click at [666, 120] on input "Quantity" at bounding box center [659, 118] width 108 height 20
type input "*******"
click at [686, 148] on input "Quantity" at bounding box center [659, 142] width 108 height 20
type input "******"
click at [675, 165] on input "Quantity" at bounding box center [659, 166] width 108 height 20
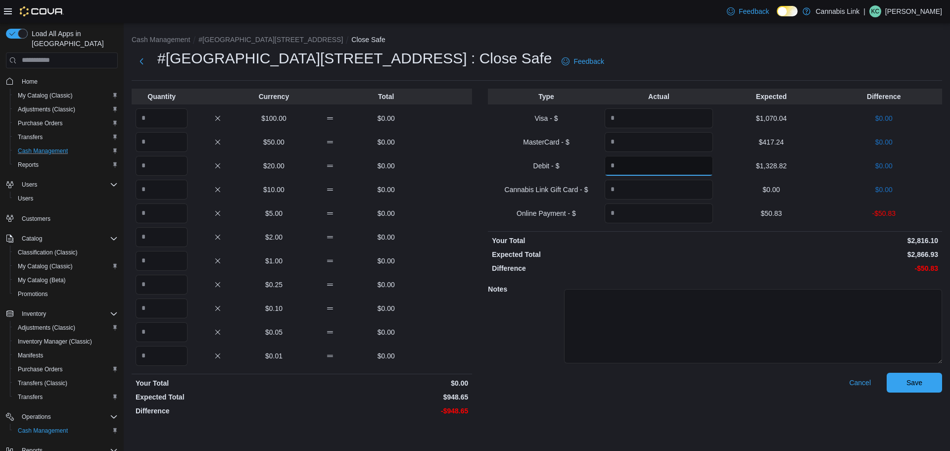
type input "*******"
click at [678, 213] on input "Quantity" at bounding box center [659, 213] width 108 height 20
type input "*****"
click at [157, 141] on input "Quantity" at bounding box center [162, 142] width 52 height 20
type input "*"
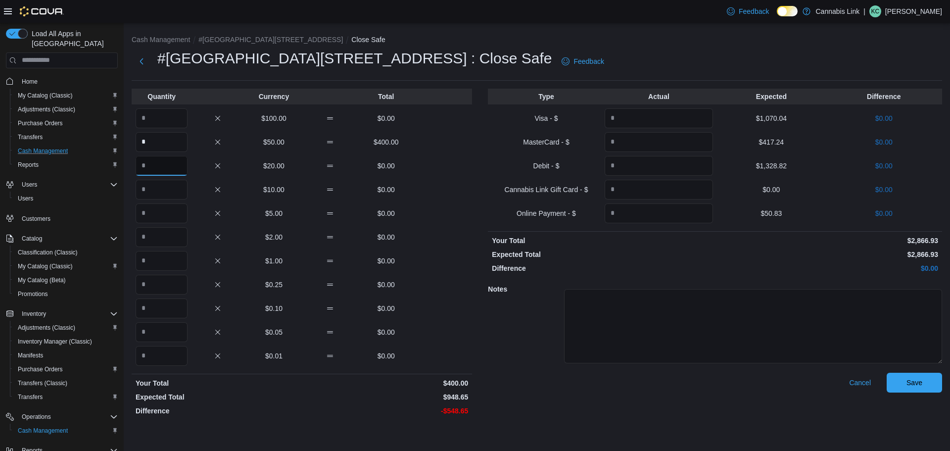
click at [163, 166] on input "Quantity" at bounding box center [162, 166] width 52 height 20
type input "**"
click at [161, 185] on input "Quantity" at bounding box center [162, 190] width 52 height 20
type input "*"
click at [169, 204] on input "Quantity" at bounding box center [162, 213] width 52 height 20
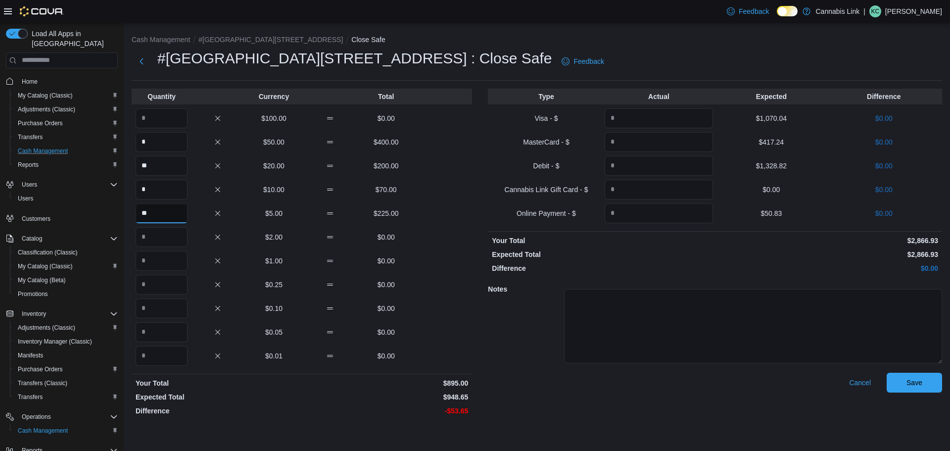
type input "**"
click at [166, 235] on input "Quantity" at bounding box center [162, 237] width 52 height 20
type input "*"
click at [164, 262] on input "Quantity" at bounding box center [162, 261] width 52 height 20
type input "**"
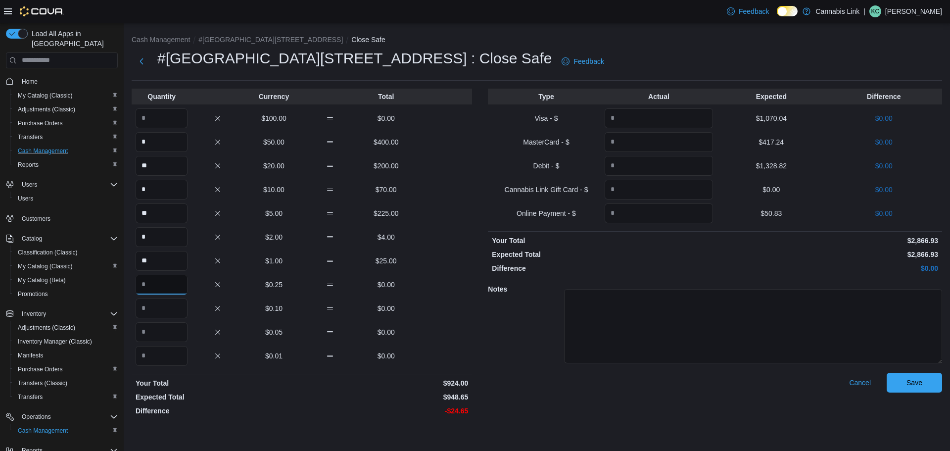
click at [157, 293] on input "Quantity" at bounding box center [162, 285] width 52 height 20
type input "**"
click at [150, 316] on input "Quantity" at bounding box center [162, 308] width 52 height 20
type input "**"
click at [147, 327] on input "Quantity" at bounding box center [162, 332] width 52 height 20
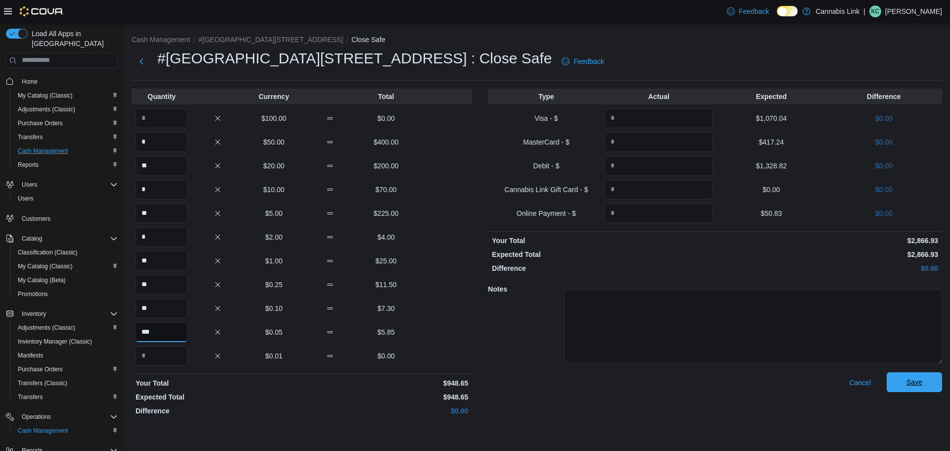
type input "***"
click at [928, 373] on span "Save" at bounding box center [914, 382] width 44 height 20
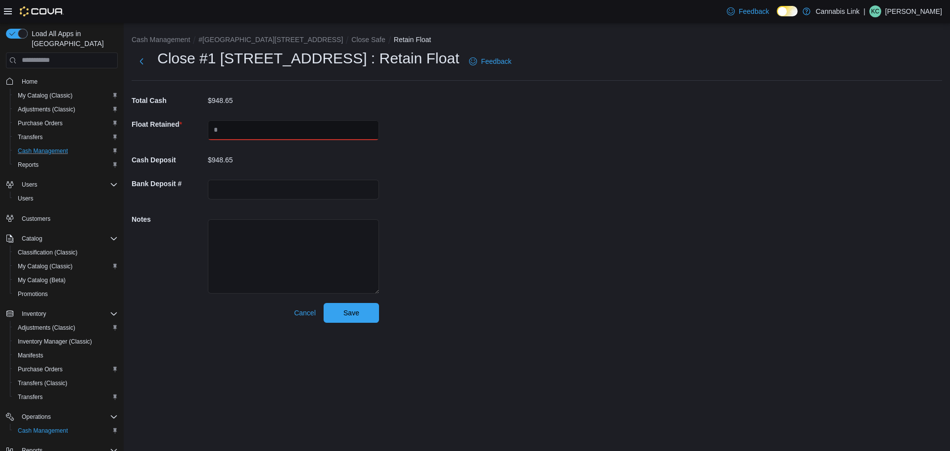
click at [293, 130] on input "text" at bounding box center [293, 130] width 171 height 20
type input "******"
click at [339, 311] on span "Save" at bounding box center [351, 312] width 44 height 20
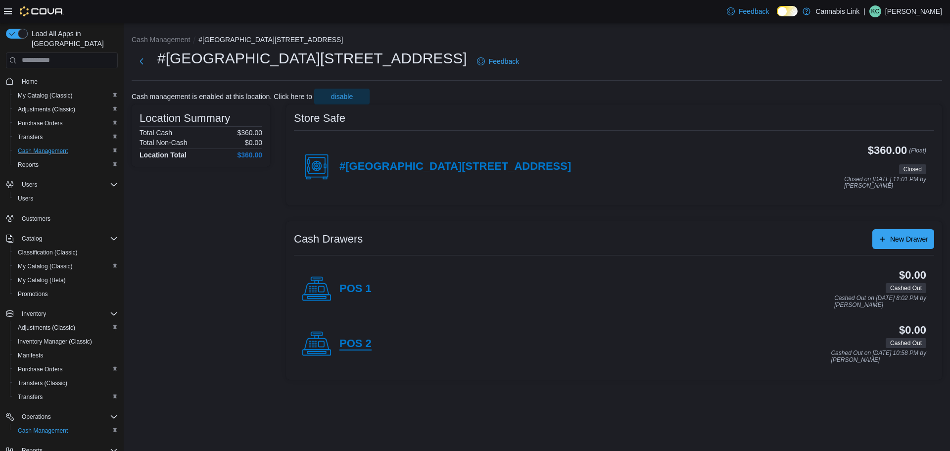
click at [356, 346] on h4 "POS 2" at bounding box center [355, 343] width 32 height 13
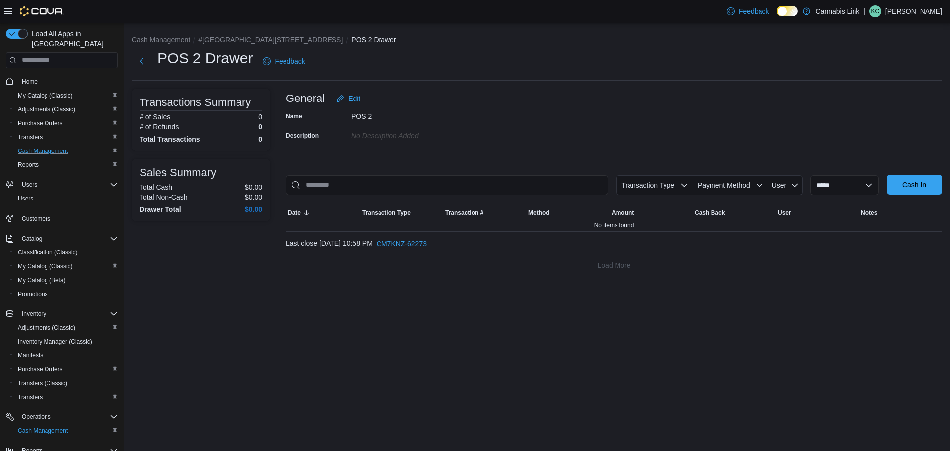
click at [923, 188] on span "Cash In" at bounding box center [914, 185] width 24 height 10
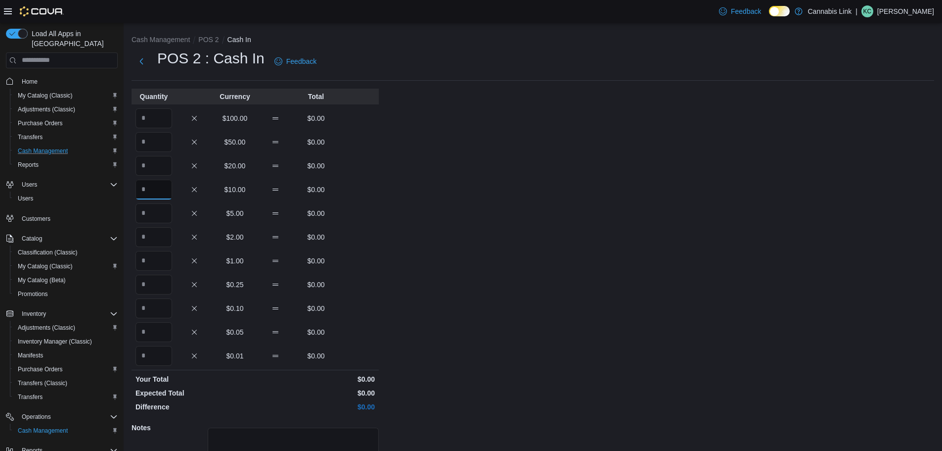
click at [156, 199] on input "Quantity" at bounding box center [154, 190] width 37 height 20
type input "*"
click at [161, 216] on input "Quantity" at bounding box center [154, 213] width 37 height 20
type input "**"
click at [165, 232] on input "Quantity" at bounding box center [154, 237] width 37 height 20
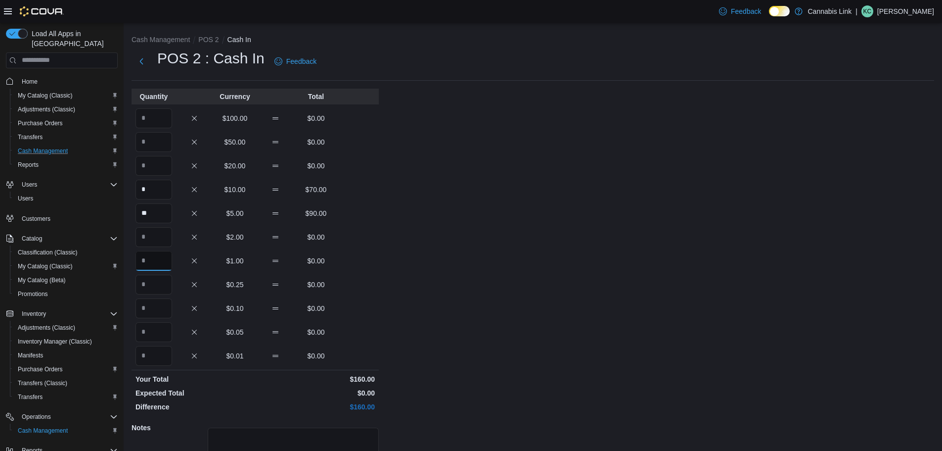
click at [157, 263] on input "Quantity" at bounding box center [154, 261] width 37 height 20
type input "*"
click at [166, 284] on input "Quantity" at bounding box center [154, 285] width 37 height 20
type input "**"
click at [152, 312] on input "Quantity" at bounding box center [154, 308] width 37 height 20
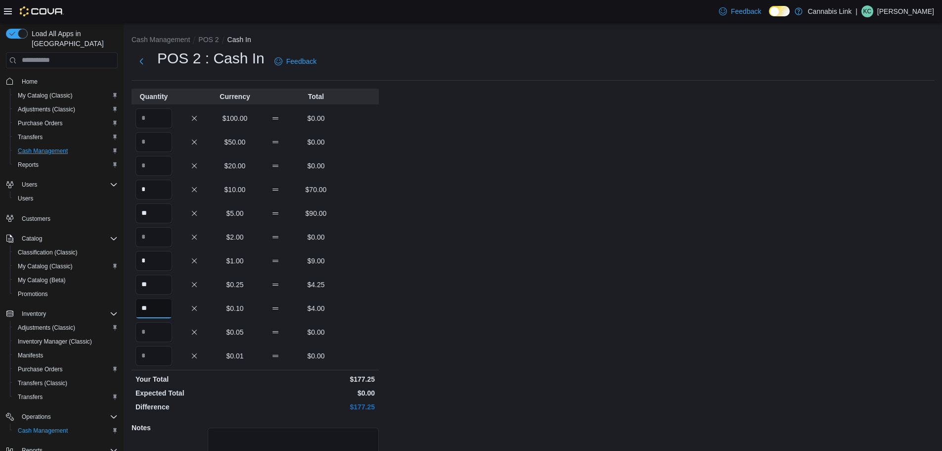
type input "**"
click at [163, 326] on input "Quantity" at bounding box center [154, 332] width 37 height 20
type input "**"
click at [139, 64] on button "Next" at bounding box center [142, 61] width 20 height 20
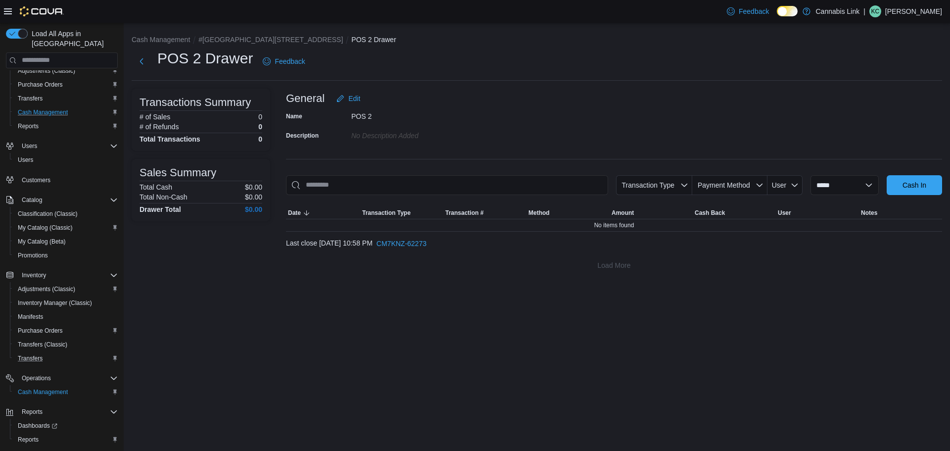
scroll to position [60, 0]
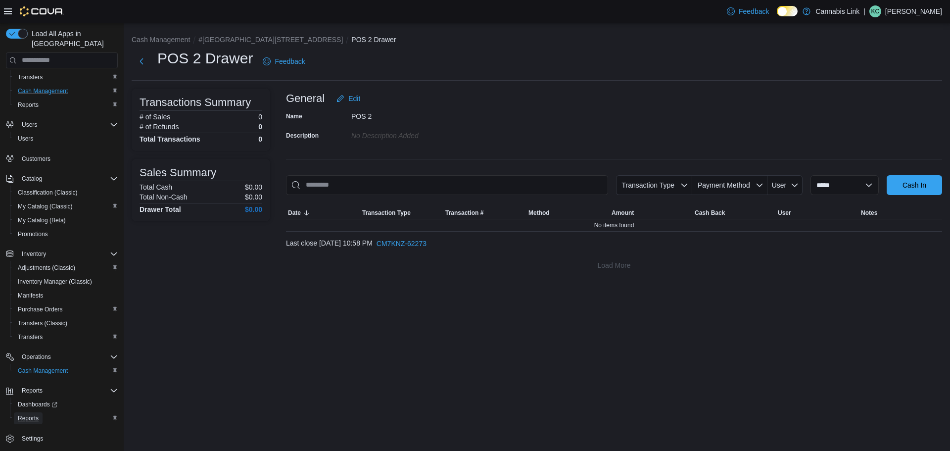
click at [32, 414] on span "Reports" at bounding box center [28, 418] width 21 height 8
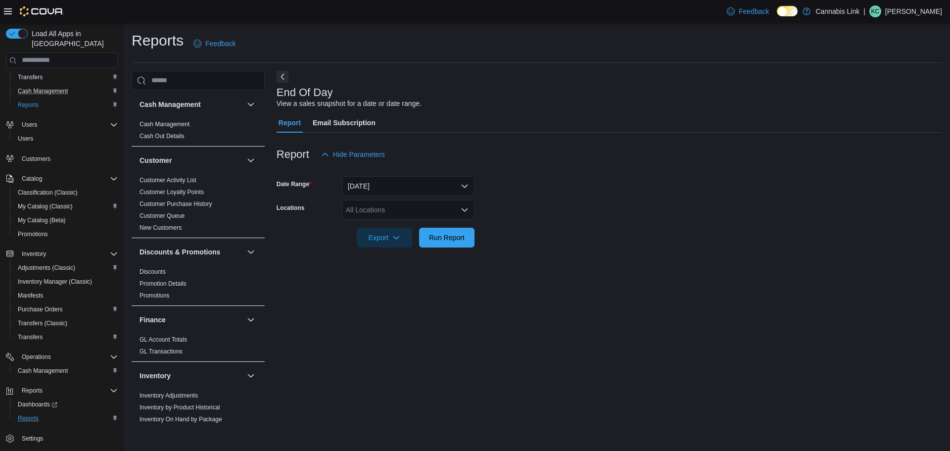
click at [402, 208] on div "All Locations" at bounding box center [408, 210] width 133 height 20
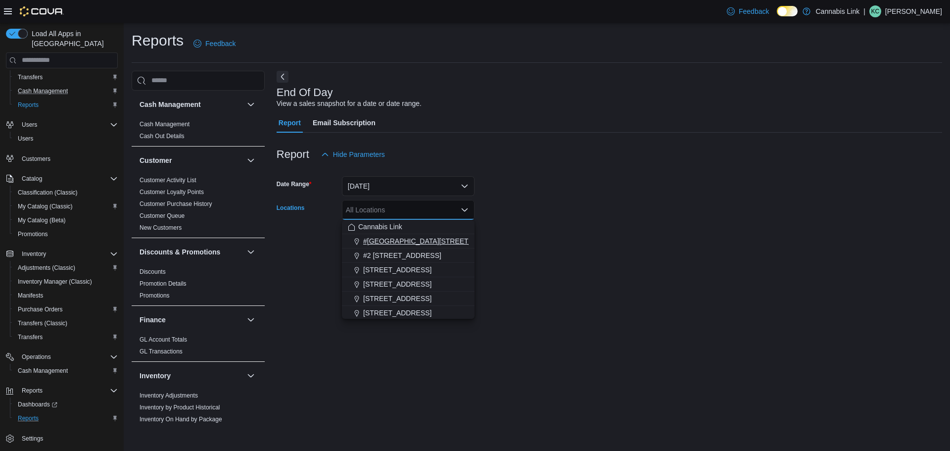
click at [410, 235] on button "#[GEOGRAPHIC_DATA][STREET_ADDRESS]" at bounding box center [408, 241] width 133 height 14
click at [497, 94] on div "End Of Day View a sales snapshot for a date or date range." at bounding box center [607, 98] width 660 height 22
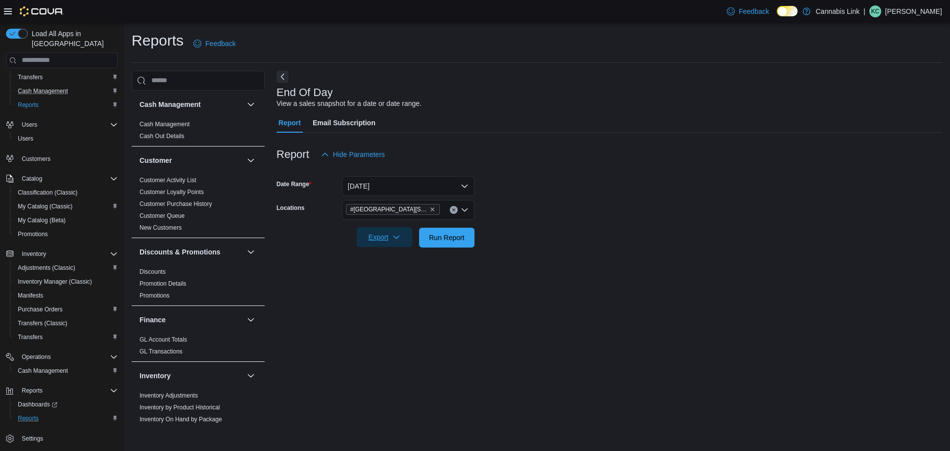
click at [400, 245] on span "Export" at bounding box center [385, 237] width 44 height 20
click at [401, 275] on span "Export to Pdf" at bounding box center [386, 277] width 45 height 8
